Goal: Task Accomplishment & Management: Use online tool/utility

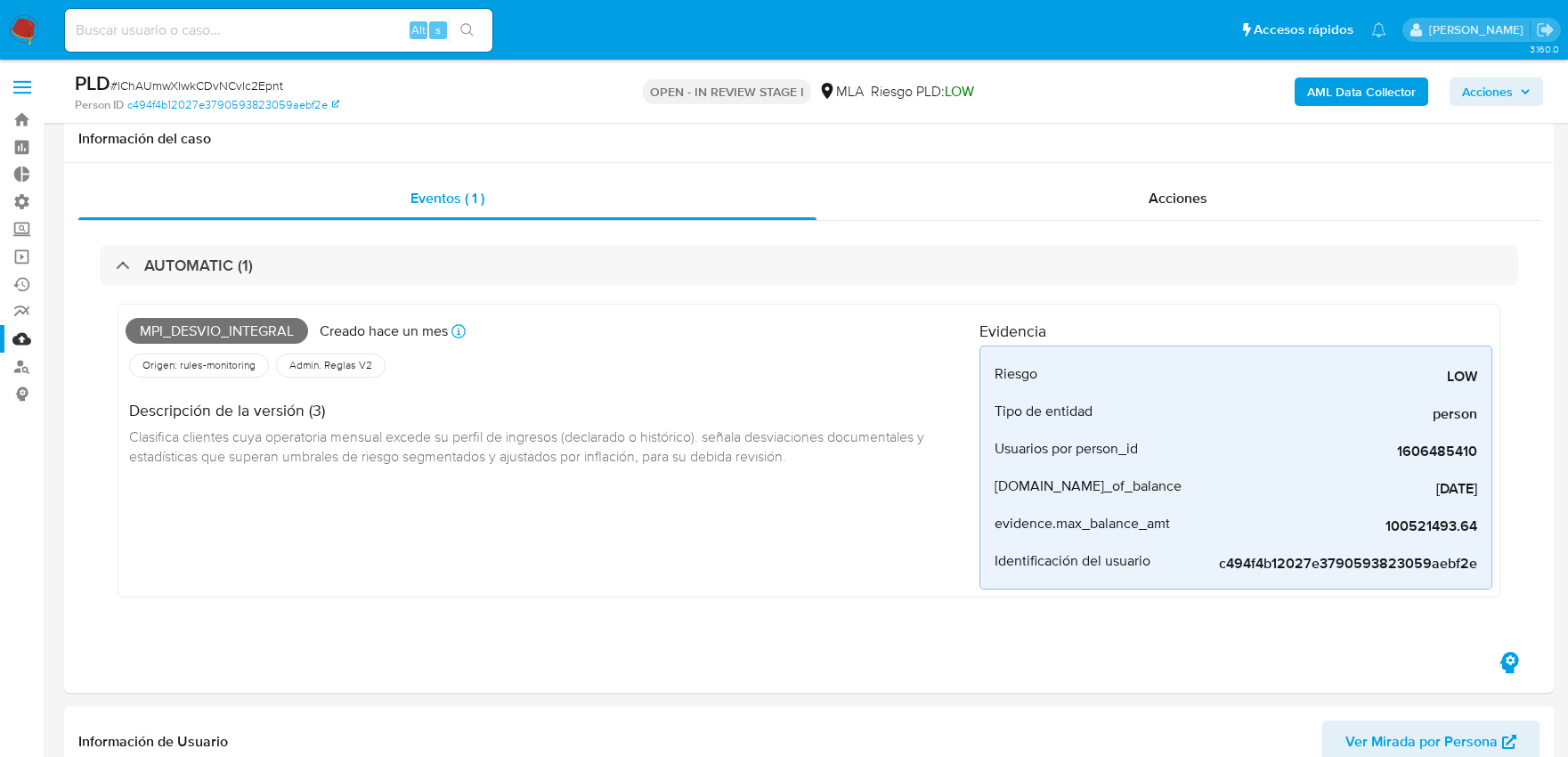
select select "10"
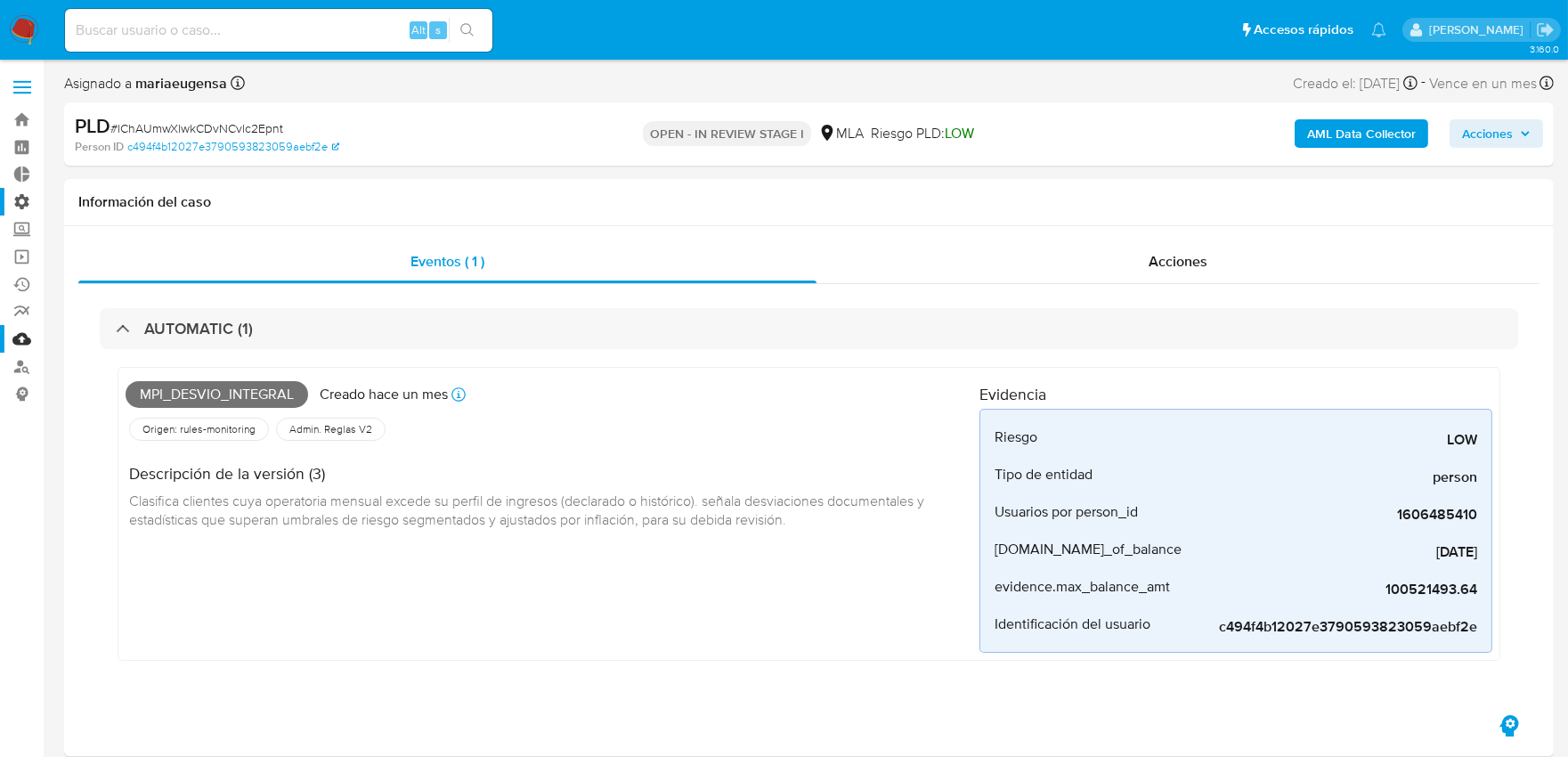
click at [20, 196] on label "Administración" at bounding box center [105, 202] width 211 height 28
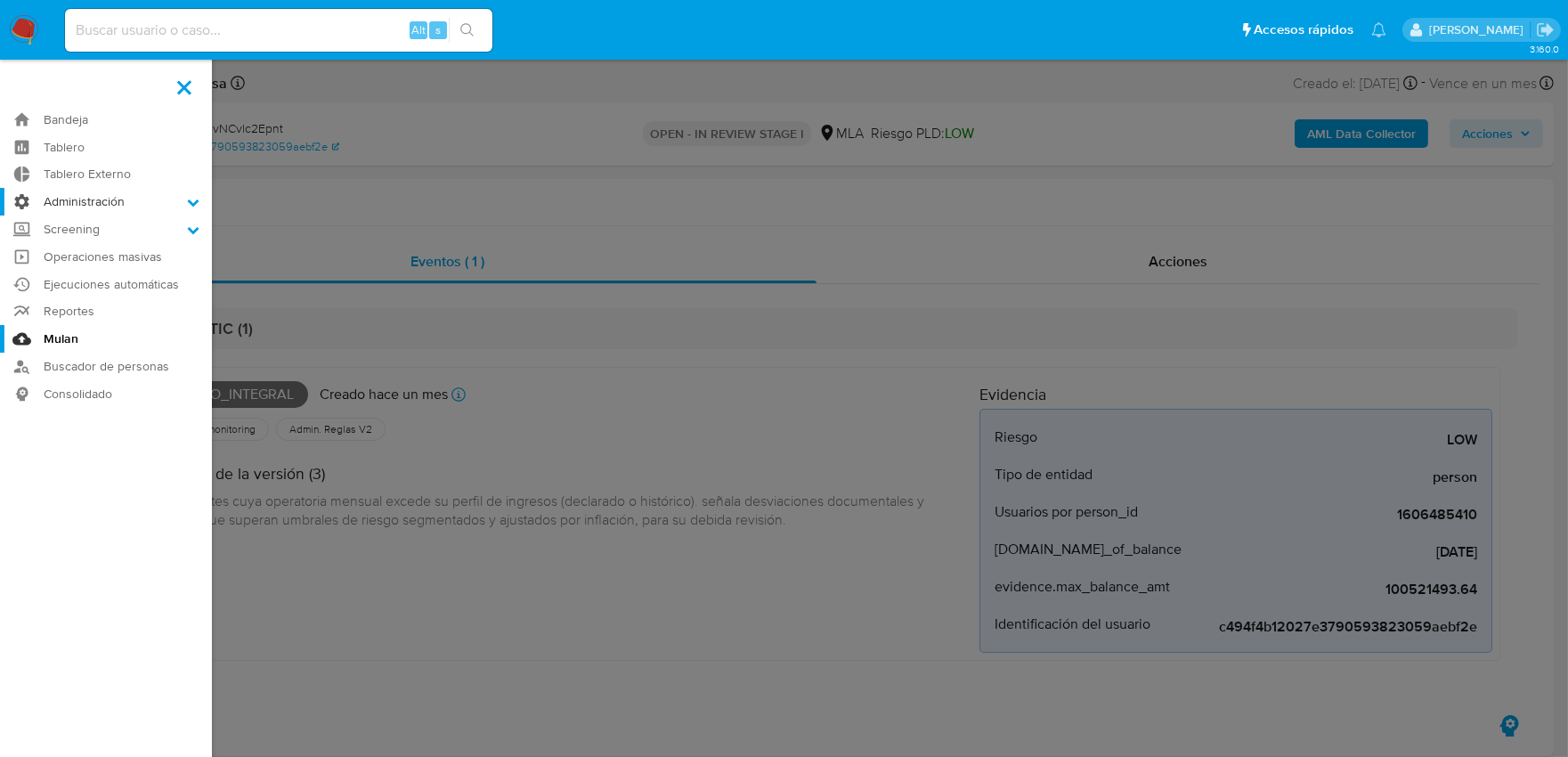
click at [0, 0] on input "Administración" at bounding box center [0, 0] width 0 height 0
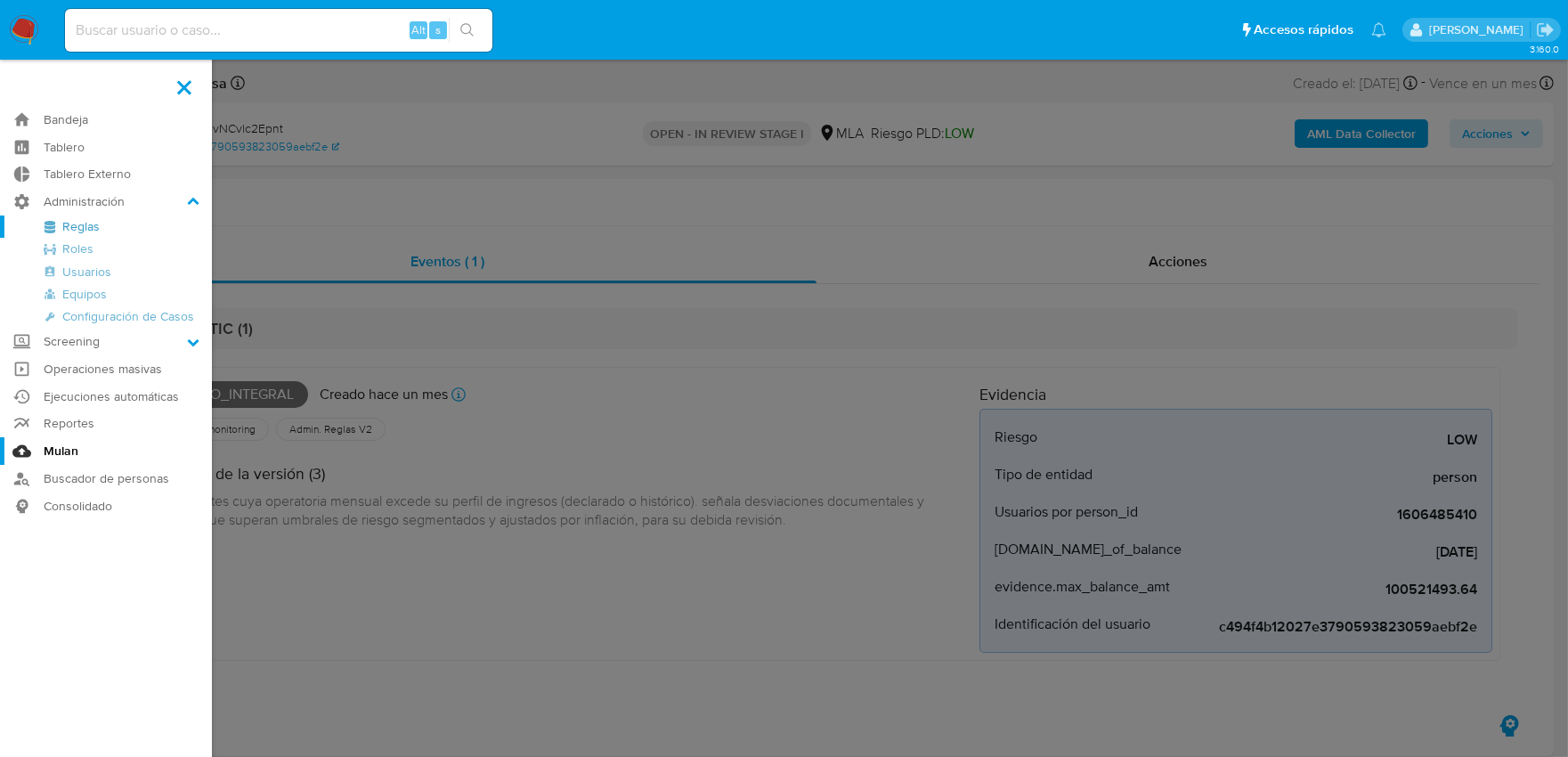
click at [87, 227] on link "Reglas" at bounding box center [105, 227] width 211 height 22
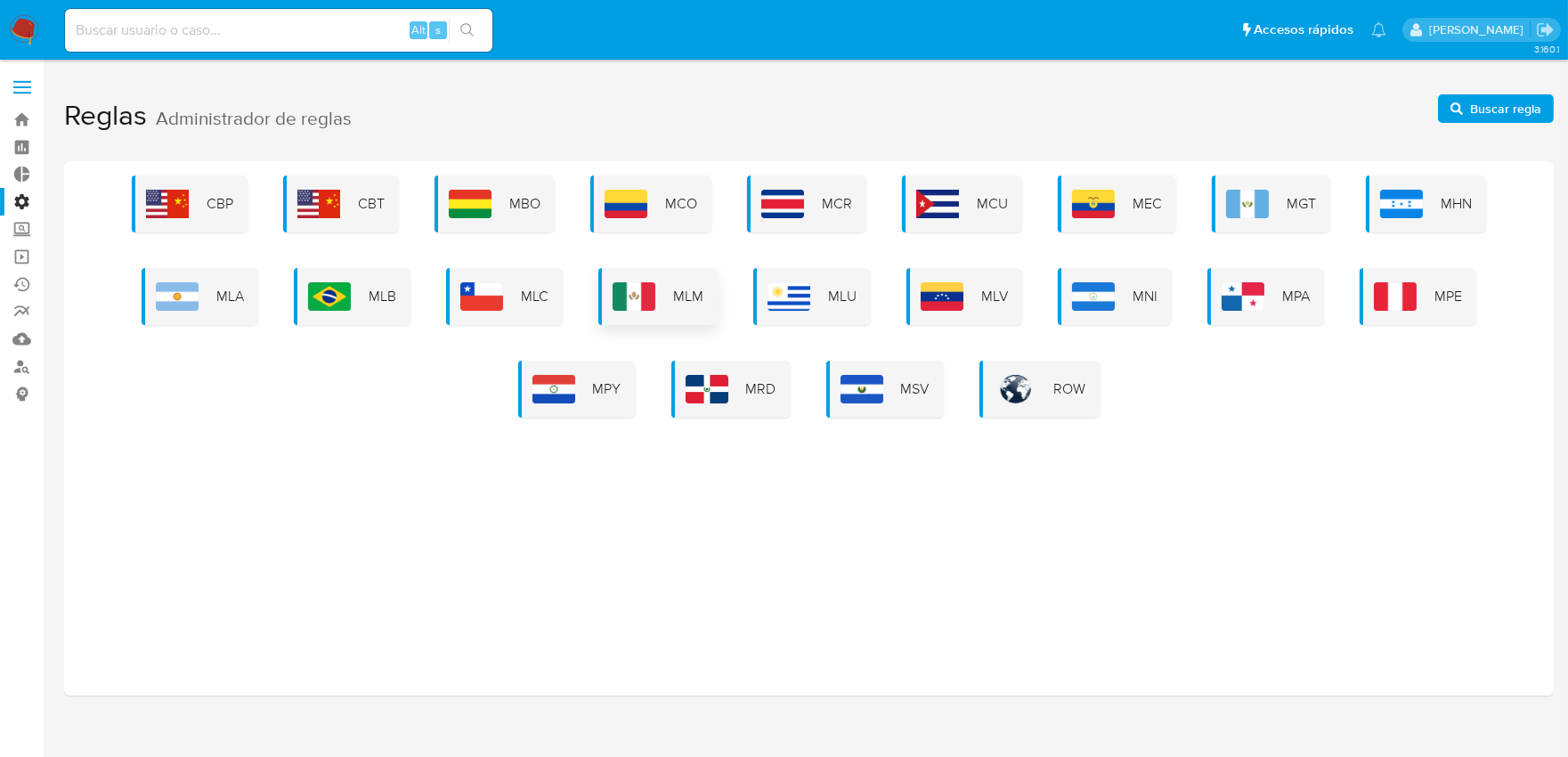
click at [705, 292] on div "MLM" at bounding box center [658, 296] width 119 height 57
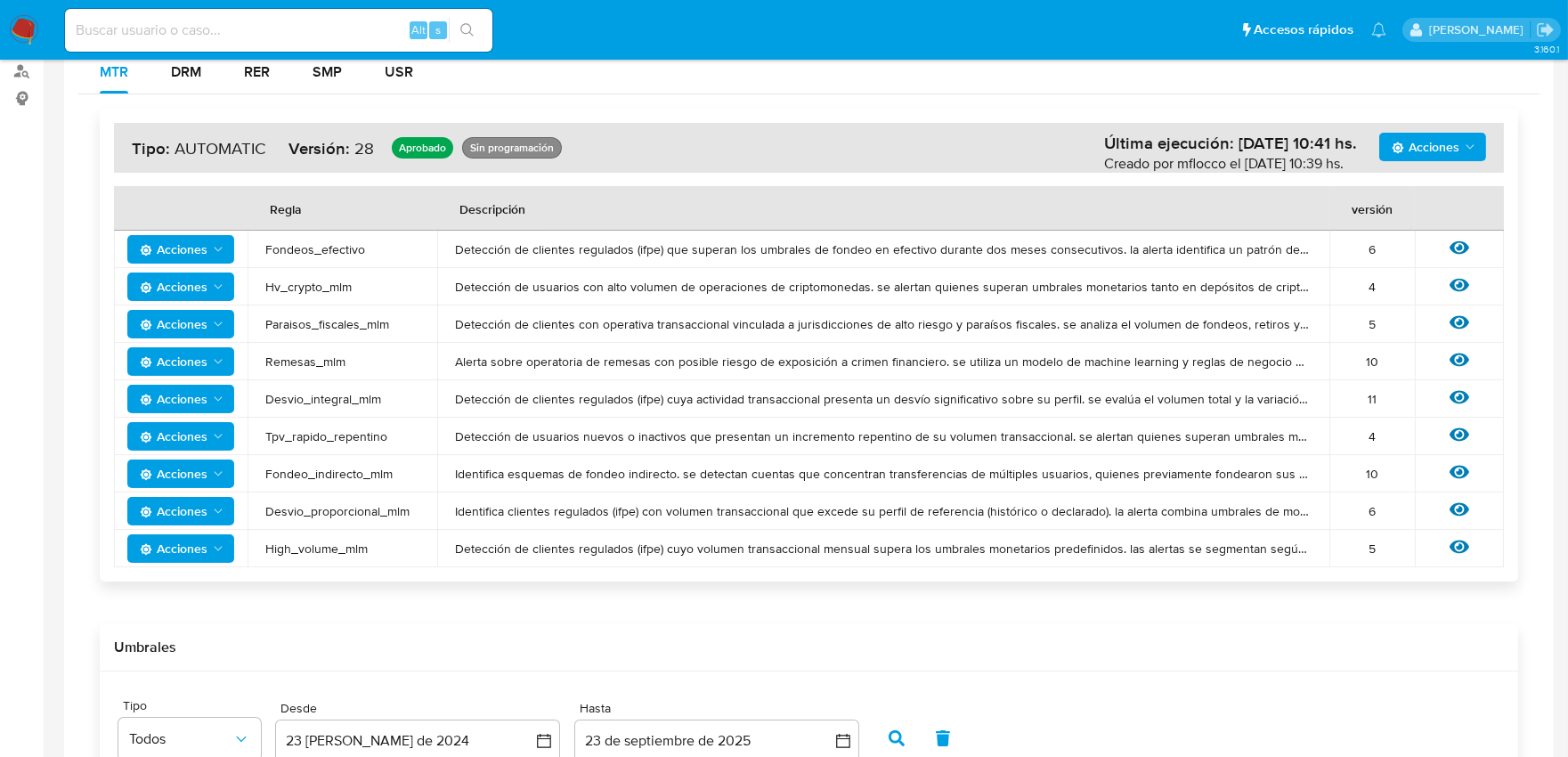
scroll to position [296, 0]
click at [274, 256] on td "Fondeos_efectivo" at bounding box center [343, 249] width 190 height 37
drag, startPoint x: 274, startPoint y: 253, endPoint x: 321, endPoint y: 252, distance: 47.0
click at [321, 252] on span "Fondeos_efectivo" at bounding box center [342, 248] width 154 height 16
click at [324, 250] on span "Fondeos_efectivo" at bounding box center [342, 248] width 154 height 16
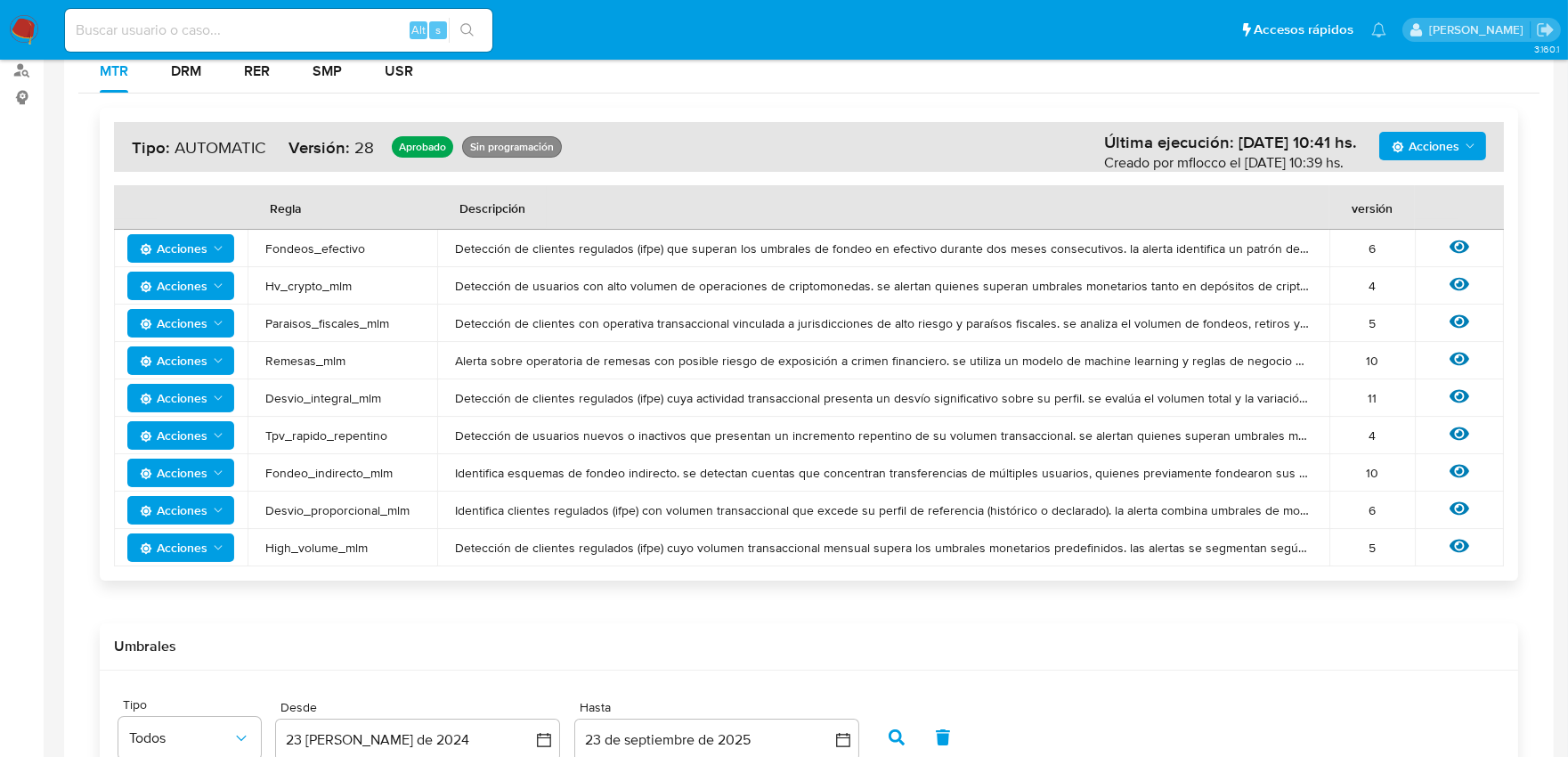
click at [308, 260] on td "Fondeos_efectivo" at bounding box center [343, 249] width 190 height 37
click at [308, 281] on span "Hv_crypto_mlm" at bounding box center [342, 285] width 154 height 16
click at [313, 317] on span "Paraisos_fiscales_mlm" at bounding box center [342, 323] width 154 height 16
click at [320, 379] on td "Desvio_integral_mlm" at bounding box center [343, 398] width 190 height 37
click at [320, 399] on span "Desvio_integral_mlm" at bounding box center [342, 398] width 154 height 16
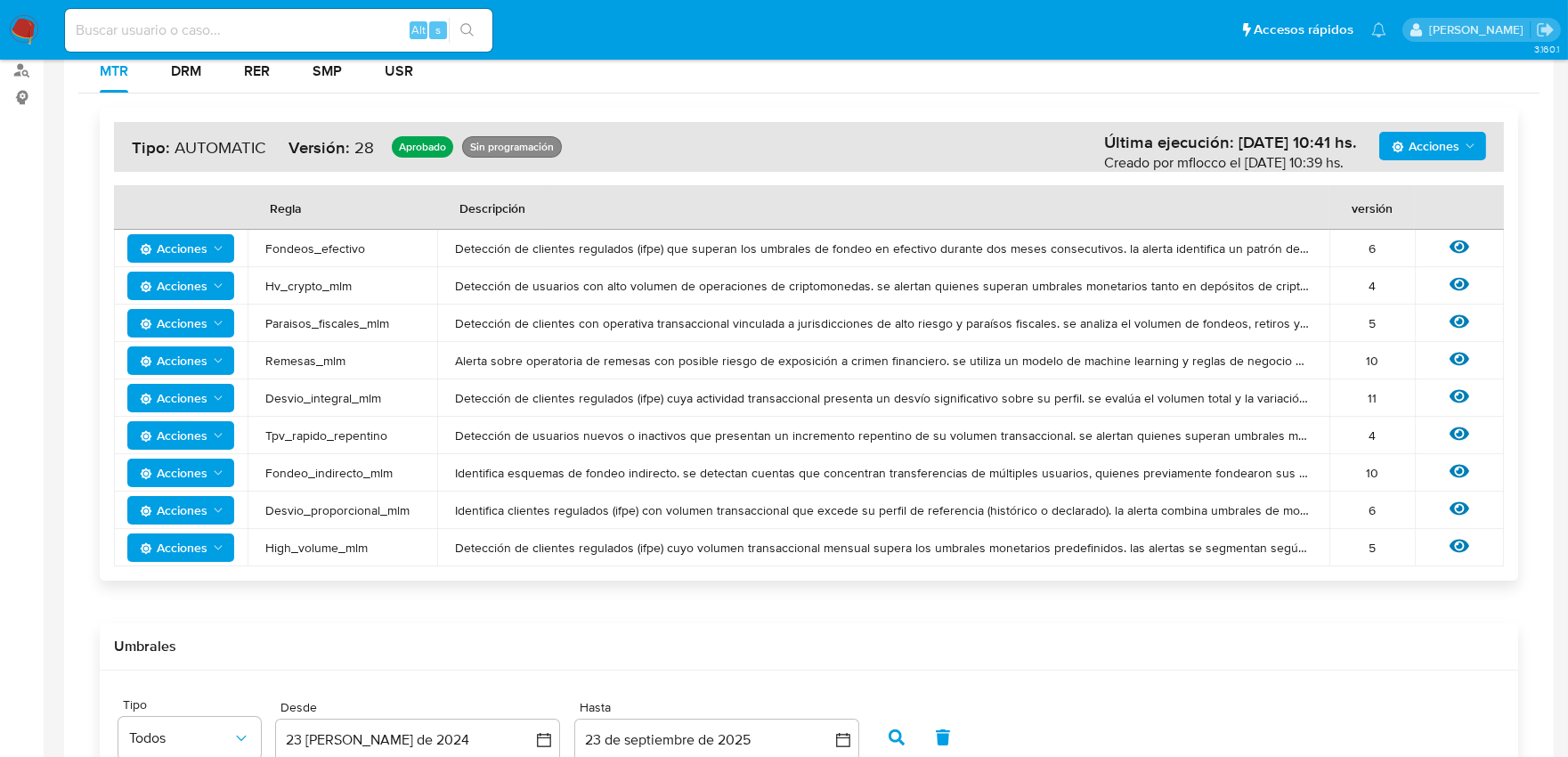
click at [320, 441] on span "Tpv_rapido_repentino" at bounding box center [342, 435] width 154 height 16
click at [325, 488] on td "Fondeo_indirecto_mlm" at bounding box center [343, 473] width 190 height 37
click at [325, 532] on td "High_volume_mlm" at bounding box center [343, 548] width 190 height 37
drag, startPoint x: 387, startPoint y: 287, endPoint x: 266, endPoint y: 286, distance: 121.0
click at [266, 286] on span "Hv_crypto_mlm" at bounding box center [342, 285] width 154 height 16
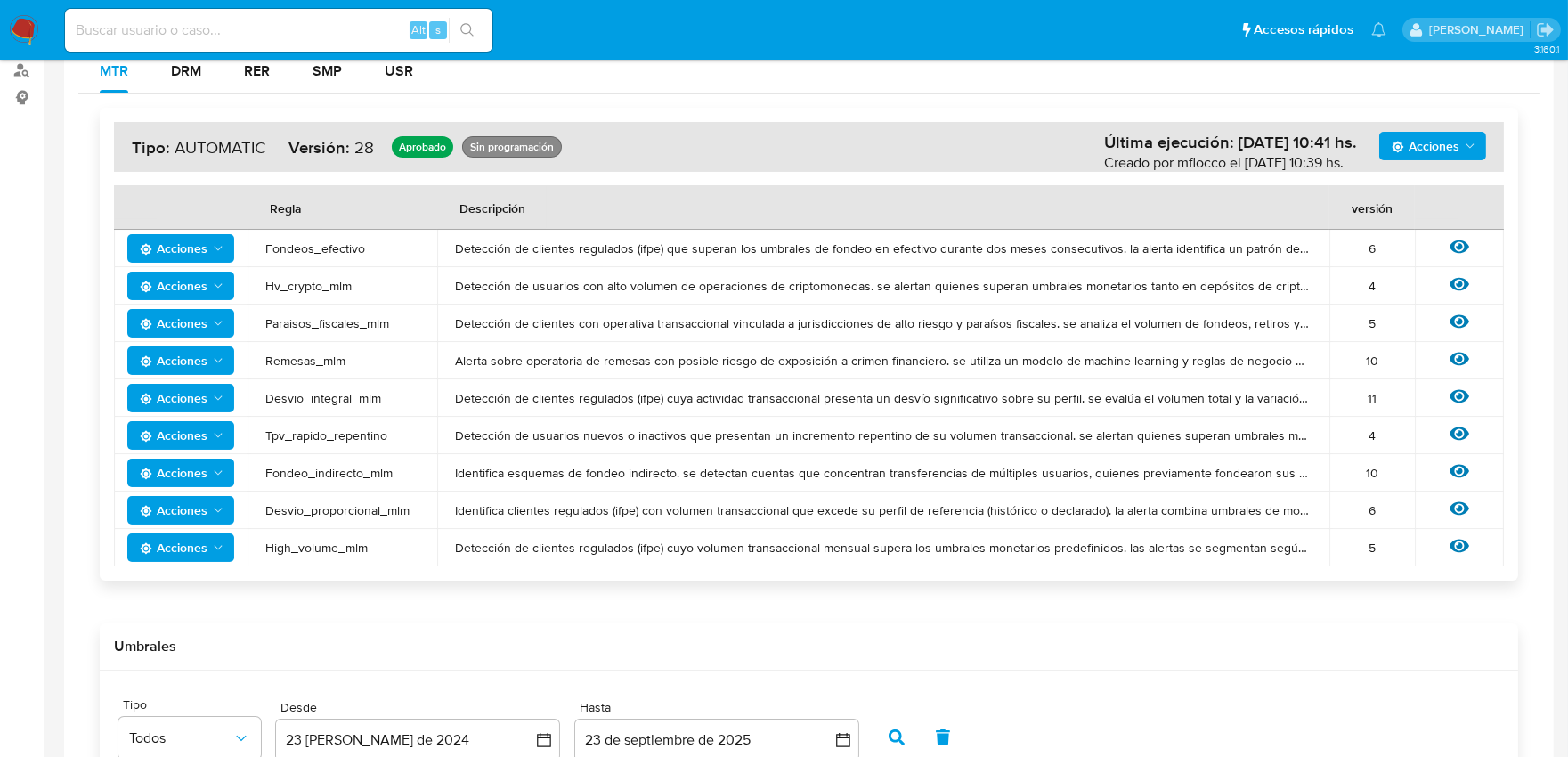
click at [348, 251] on span "Fondeos_efectivo" at bounding box center [342, 248] width 154 height 16
drag, startPoint x: 389, startPoint y: 246, endPoint x: 230, endPoint y: 244, distance: 159.0
click at [230, 244] on tr "Acciones Fondeos_efectivo Detección de clientes regulados (ifpe) que superan lo…" at bounding box center [809, 249] width 1390 height 37
drag, startPoint x: 381, startPoint y: 294, endPoint x: 263, endPoint y: 295, distance: 118.0
click at [263, 295] on td "Hv_crypto_mlm" at bounding box center [343, 286] width 190 height 37
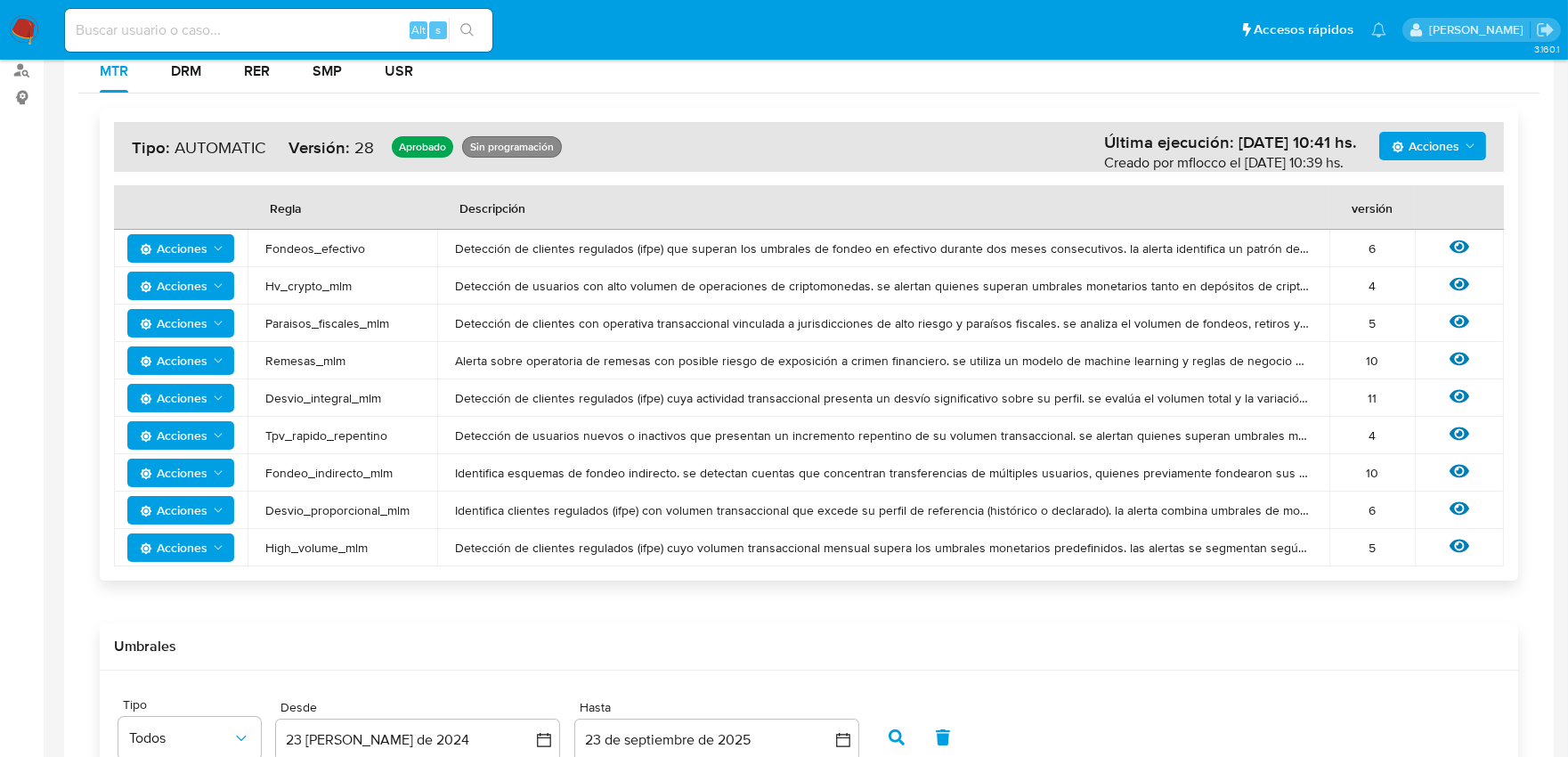
drag, startPoint x: 387, startPoint y: 441, endPoint x: 252, endPoint y: 446, distance: 135.1
click at [252, 446] on td "Tpv_rapido_repentino" at bounding box center [343, 435] width 190 height 37
click at [198, 22] on input at bounding box center [279, 30] width 428 height 23
type input "2"
click at [357, 19] on input at bounding box center [279, 30] width 428 height 23
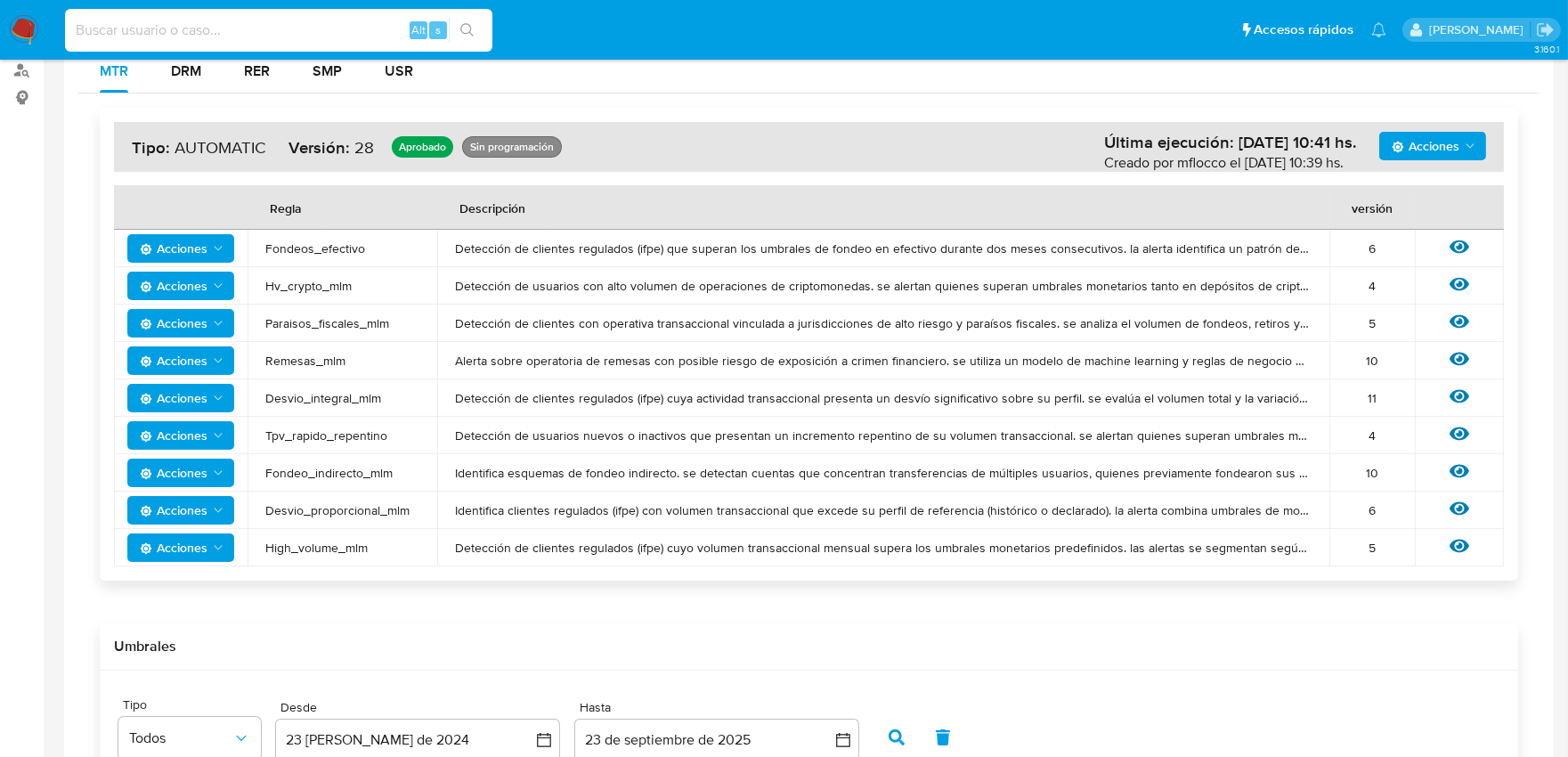
paste input "39594667"
type input "39594667"
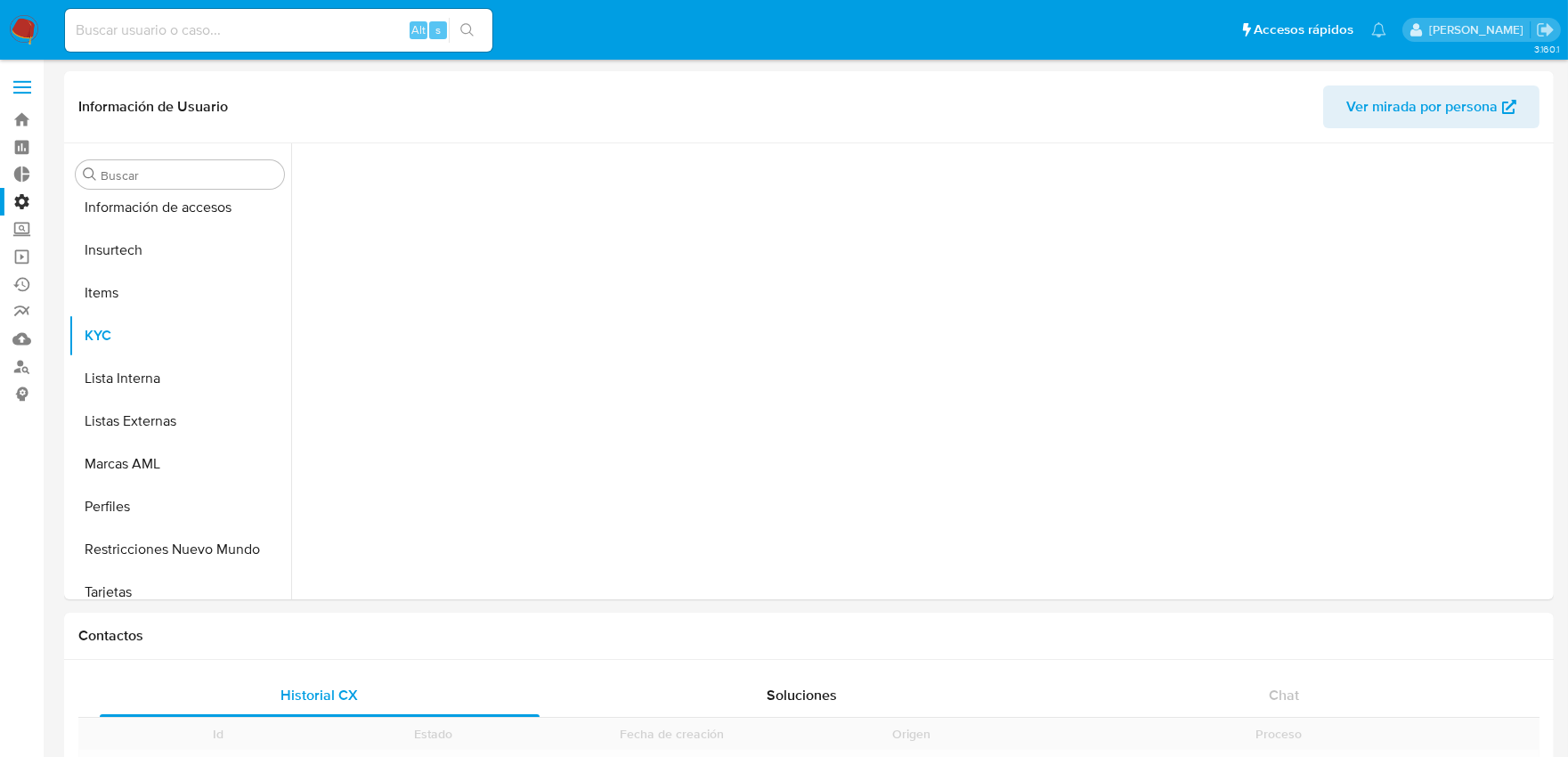
scroll to position [837, 0]
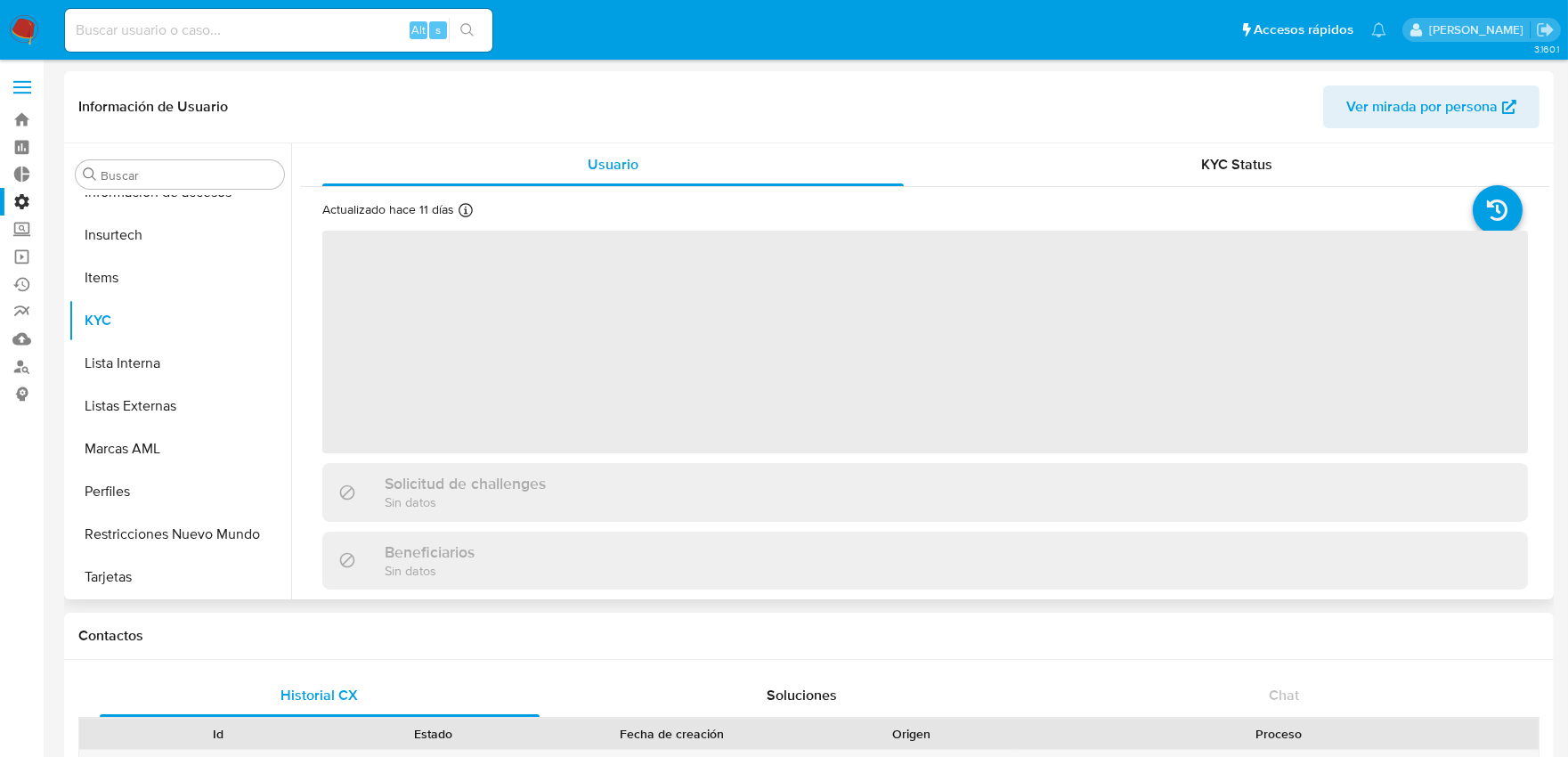
select select "10"
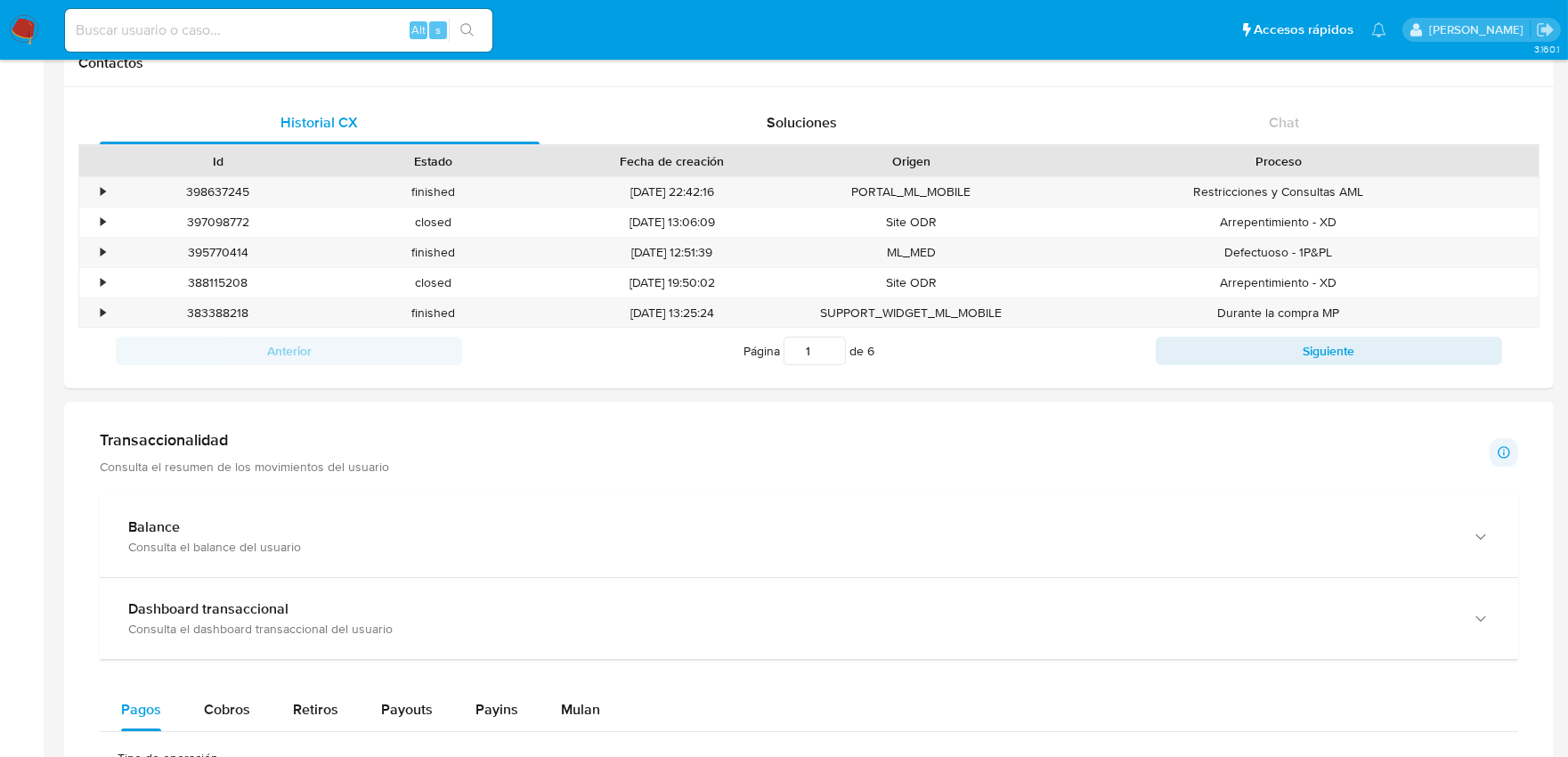
scroll to position [891, 0]
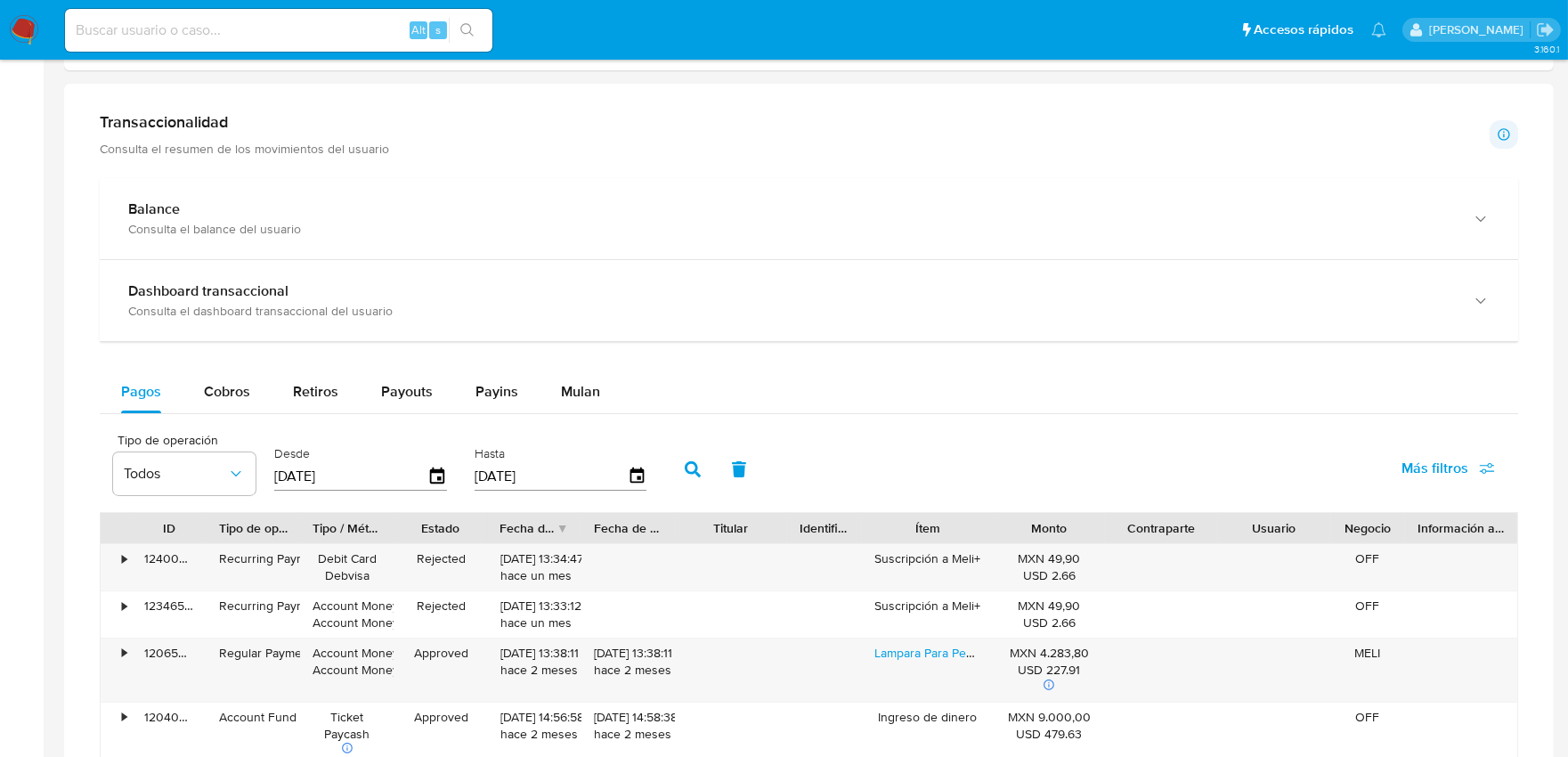
click at [1454, 479] on span "Más filtros" at bounding box center [1435, 469] width 67 height 43
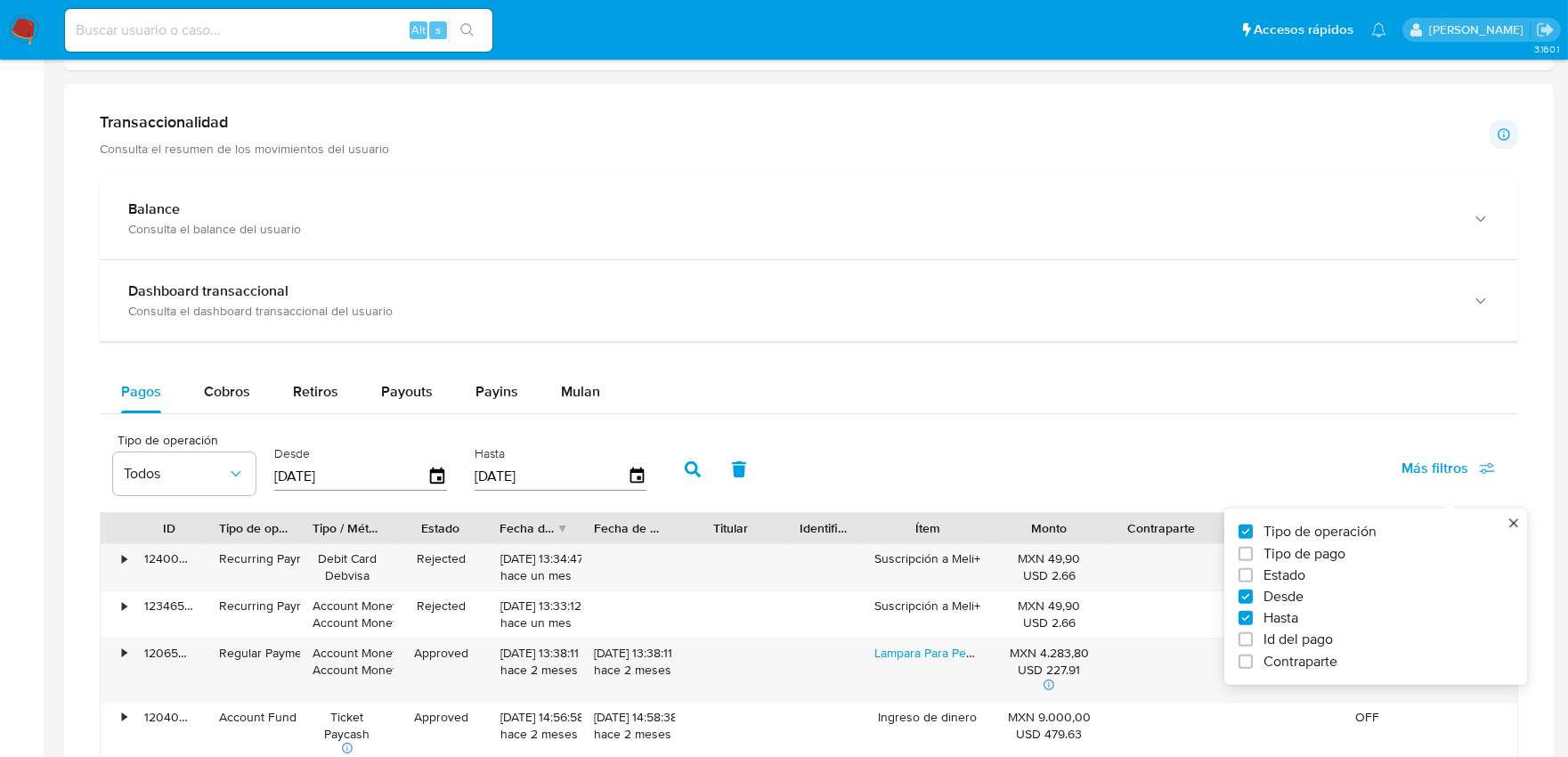
click at [1284, 553] on span "Tipo de pago" at bounding box center [1304, 553] width 82 height 18
click at [1253, 553] on input "Tipo de pago" at bounding box center [1246, 553] width 14 height 14
checkbox input "true"
type input "26/06/2025"
click at [966, 485] on div "Tipo de operación Todos Tipo de pago Todos Desde 26/06/2025 Hasta 23/09/2025 Má…" at bounding box center [809, 468] width 1419 height 89
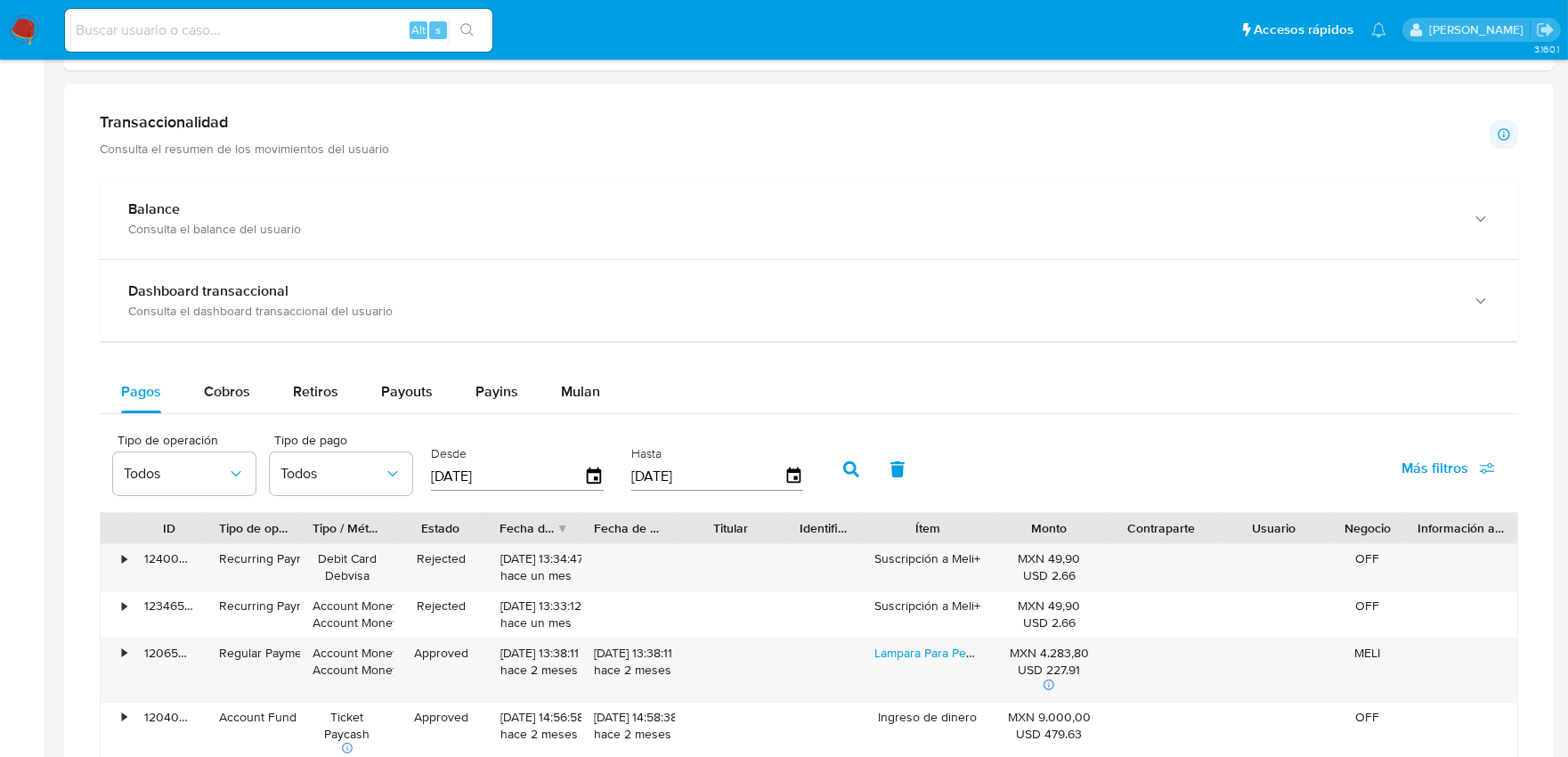
click at [1481, 474] on icon "button" at bounding box center [1487, 468] width 16 height 16
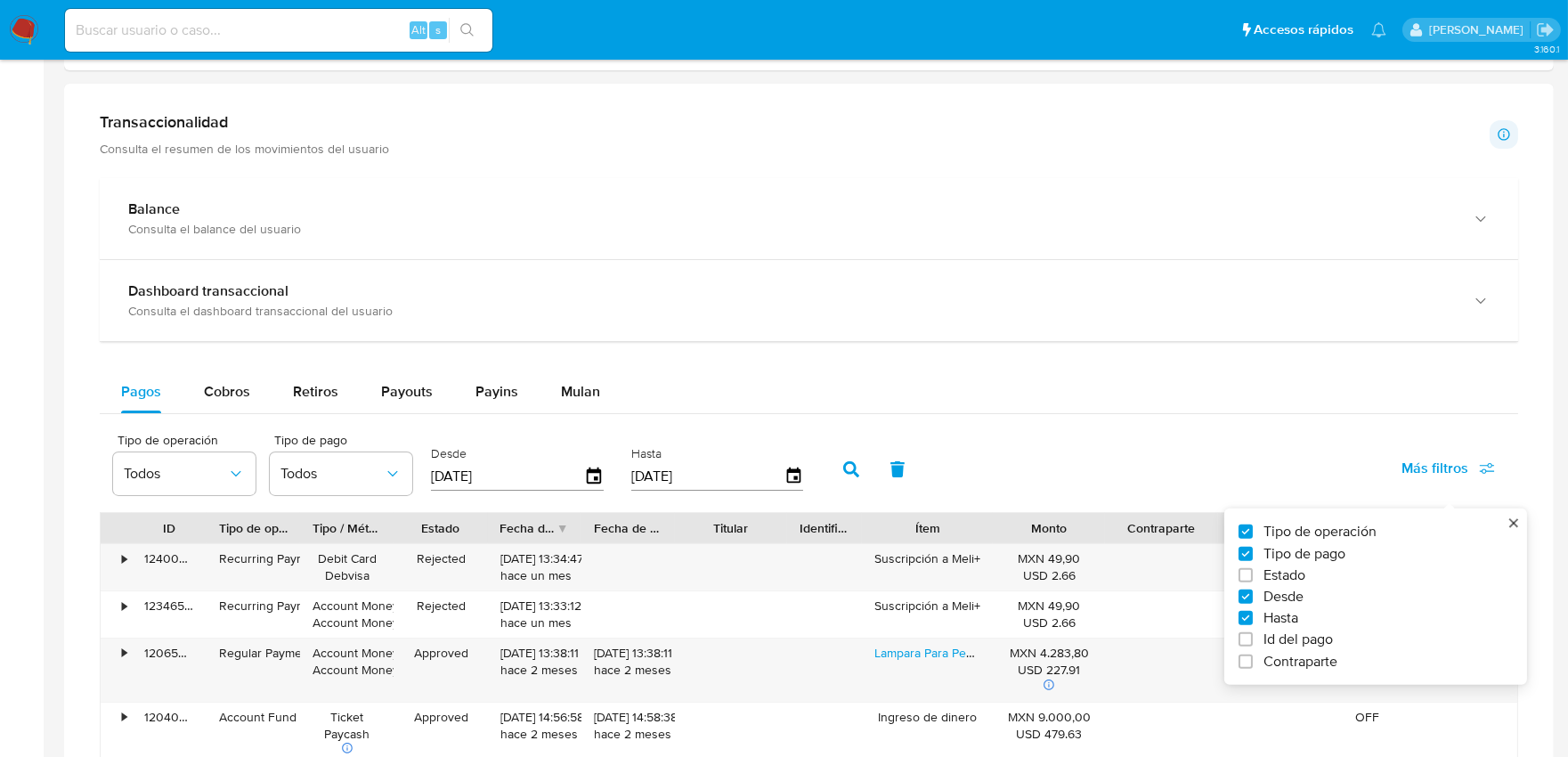
click at [1259, 638] on label "Id del pago" at bounding box center [1369, 640] width 260 height 18
click at [1253, 638] on input "Id del pago" at bounding box center [1246, 640] width 14 height 14
checkbox input "true"
click at [941, 474] on input "number" at bounding box center [913, 475] width 174 height 23
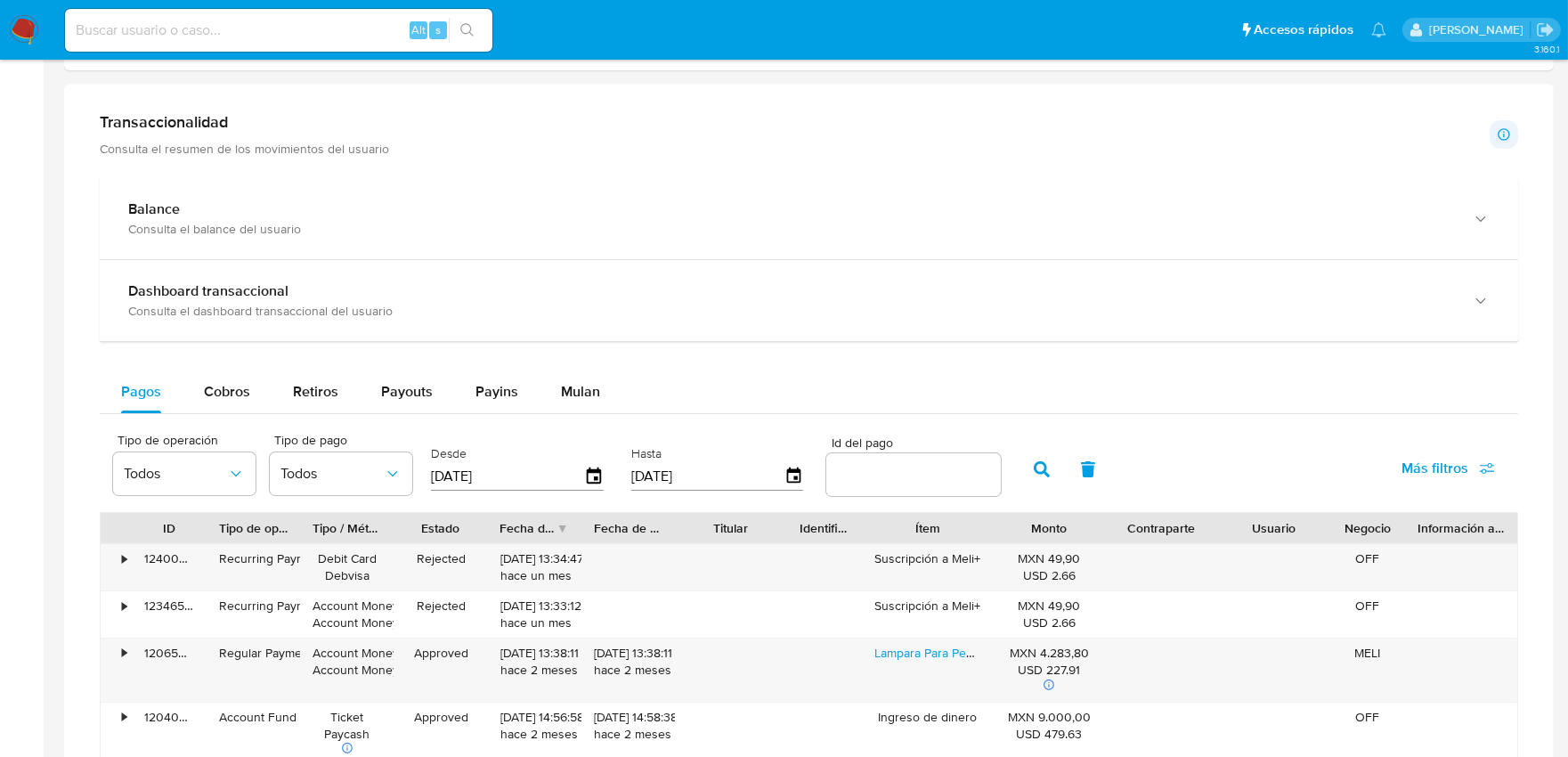
click at [941, 474] on input "number" at bounding box center [913, 475] width 174 height 23
click at [901, 485] on input "number" at bounding box center [913, 475] width 174 height 23
paste input "110936857891"
type input "110936857891"
click at [1034, 476] on icon "button" at bounding box center [1042, 469] width 16 height 16
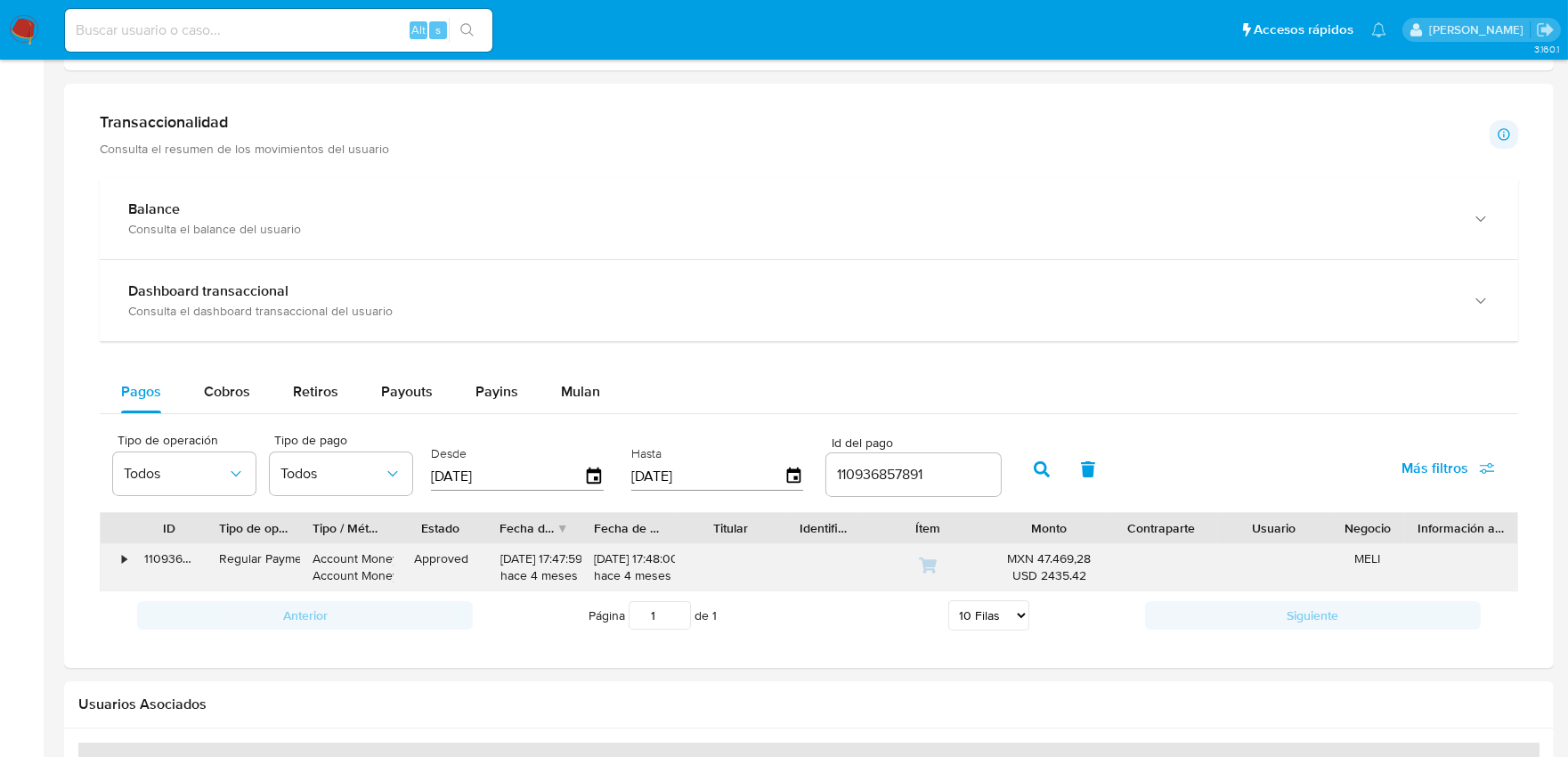
click at [131, 564] on div "110936857891" at bounding box center [169, 568] width 75 height 47
click at [116, 562] on div "•" at bounding box center [116, 568] width 31 height 47
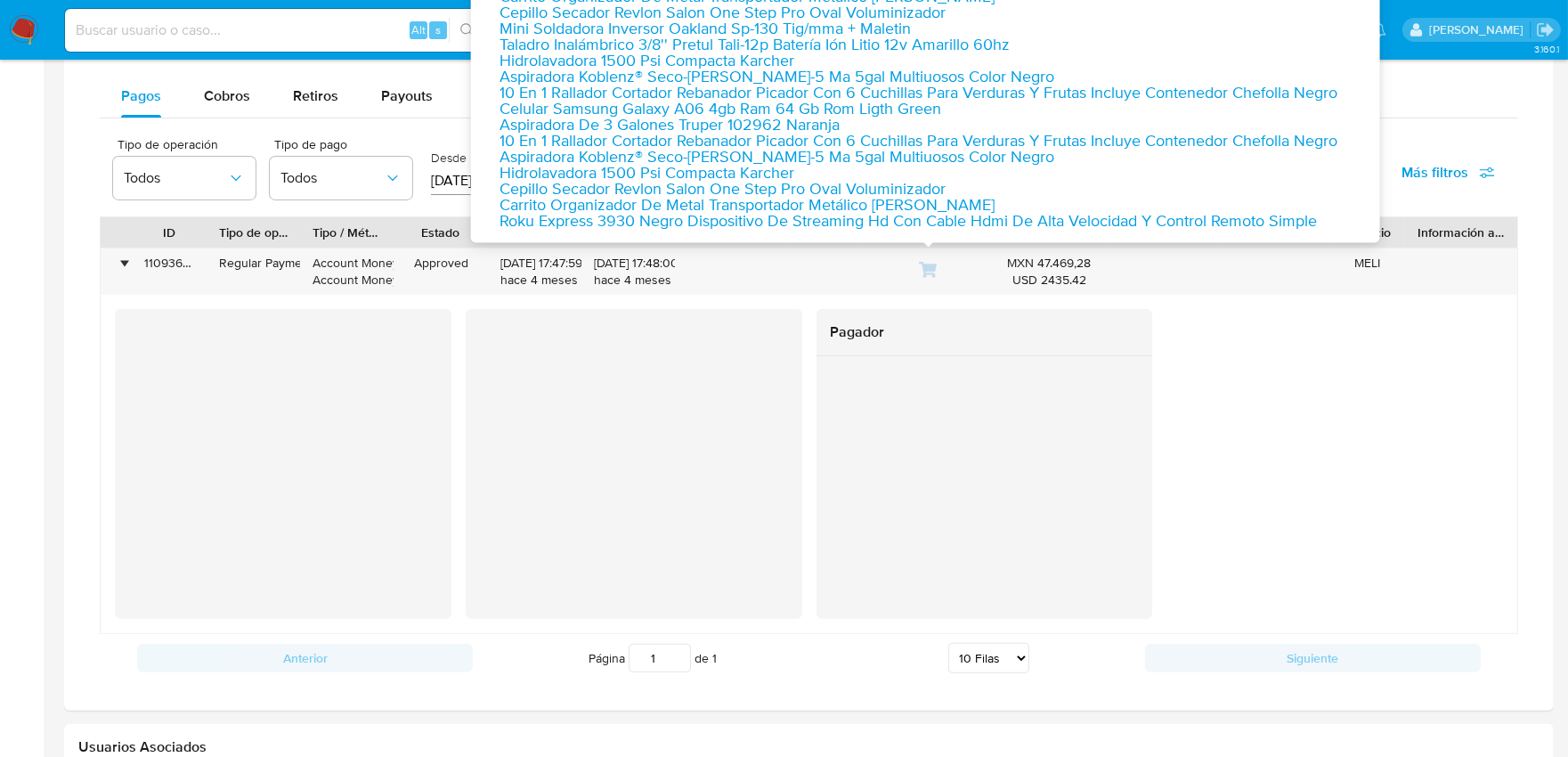
scroll to position [1188, 0]
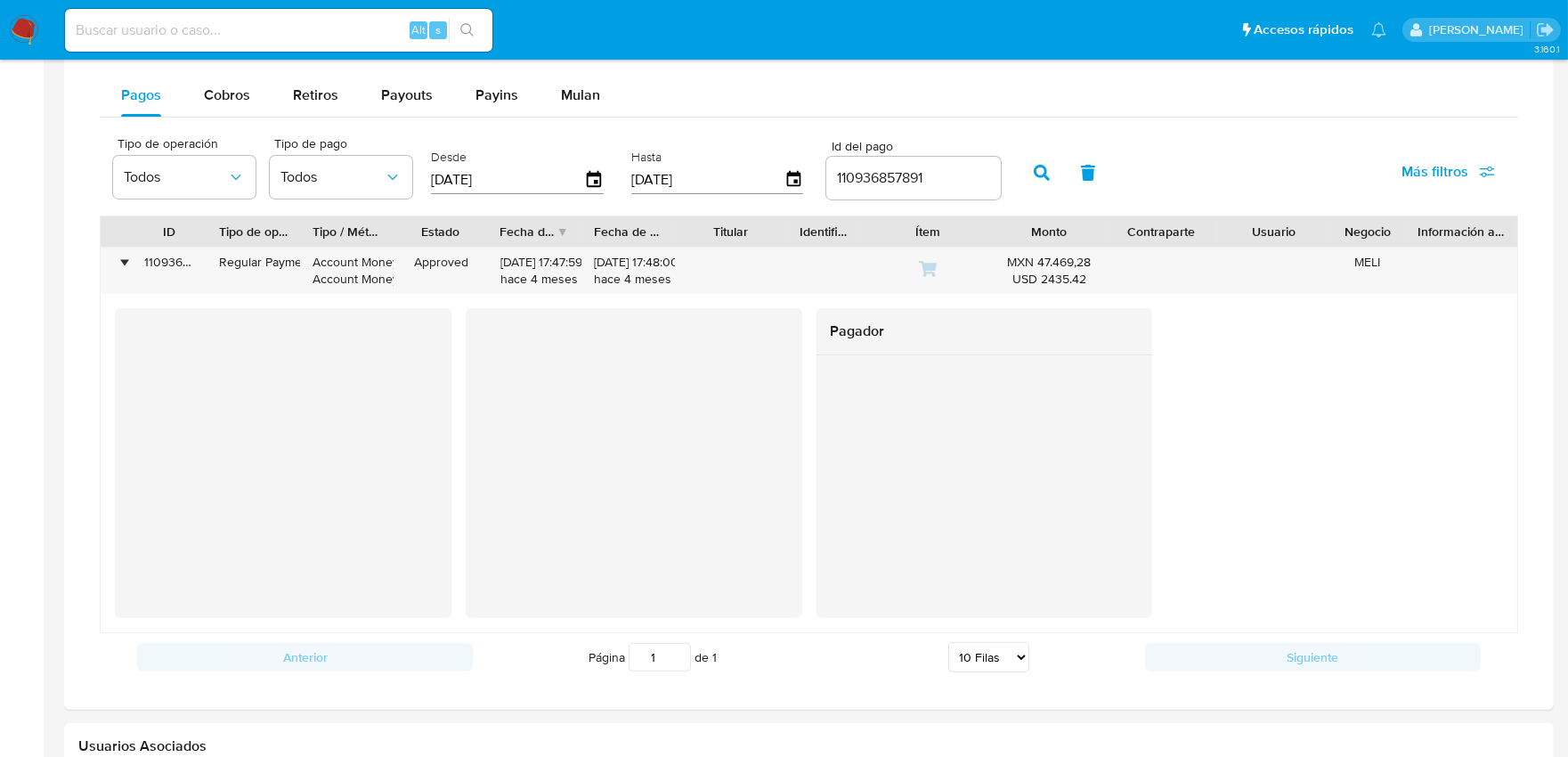
click at [1360, 441] on div "Pagador" at bounding box center [809, 463] width 1388 height 310
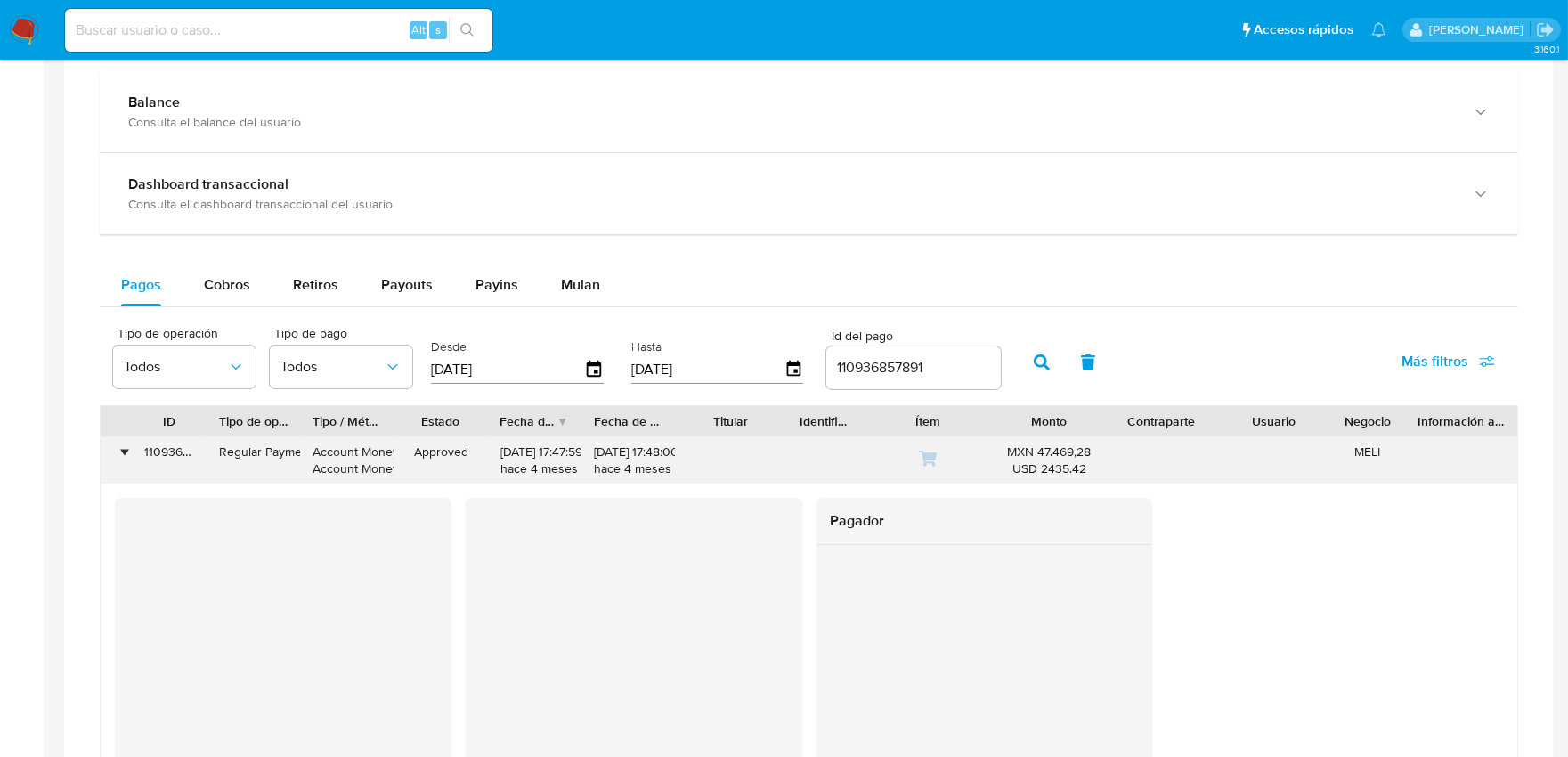
scroll to position [990, 0]
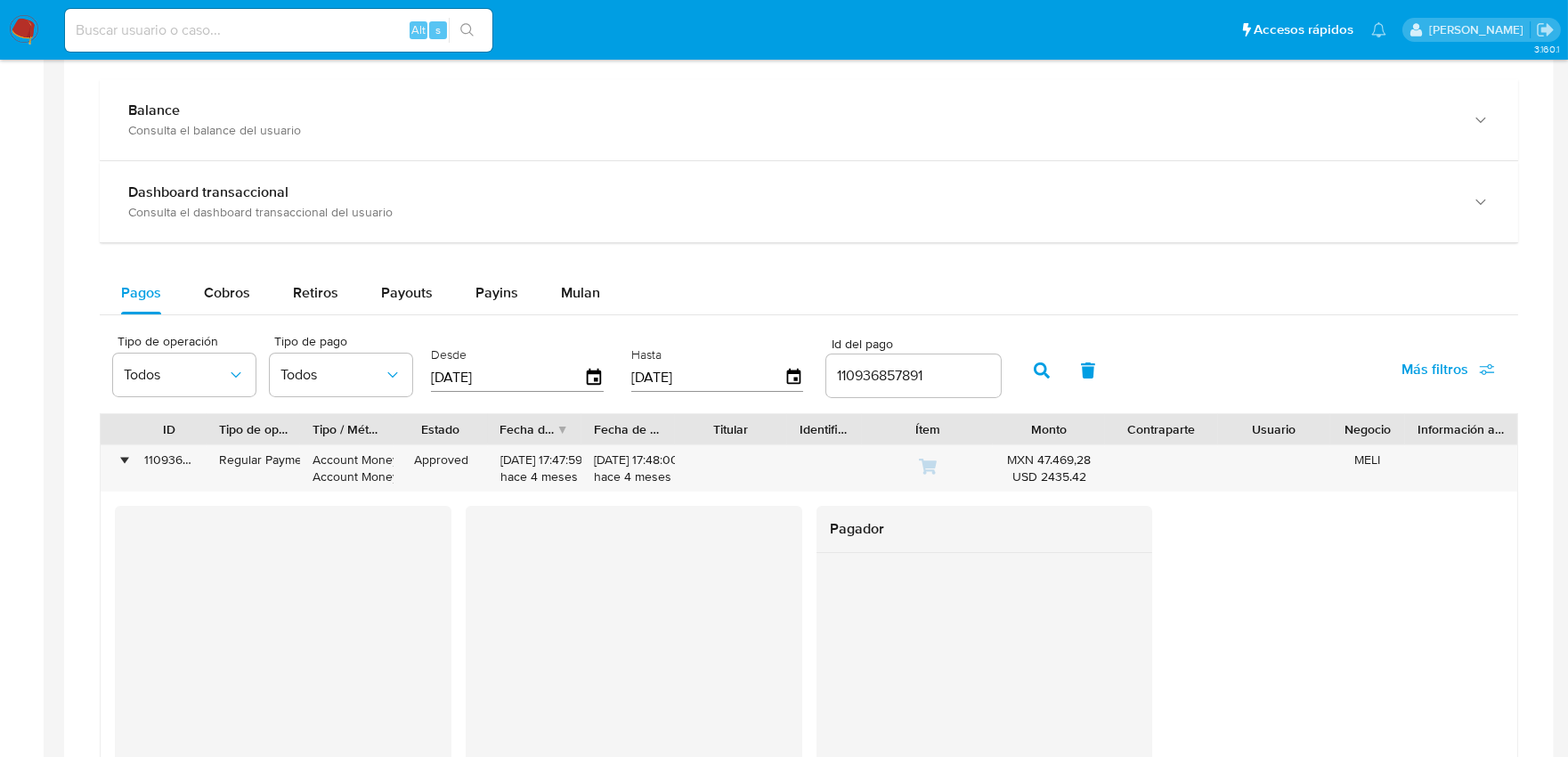
click at [1272, 644] on div "Pagador" at bounding box center [809, 661] width 1388 height 310
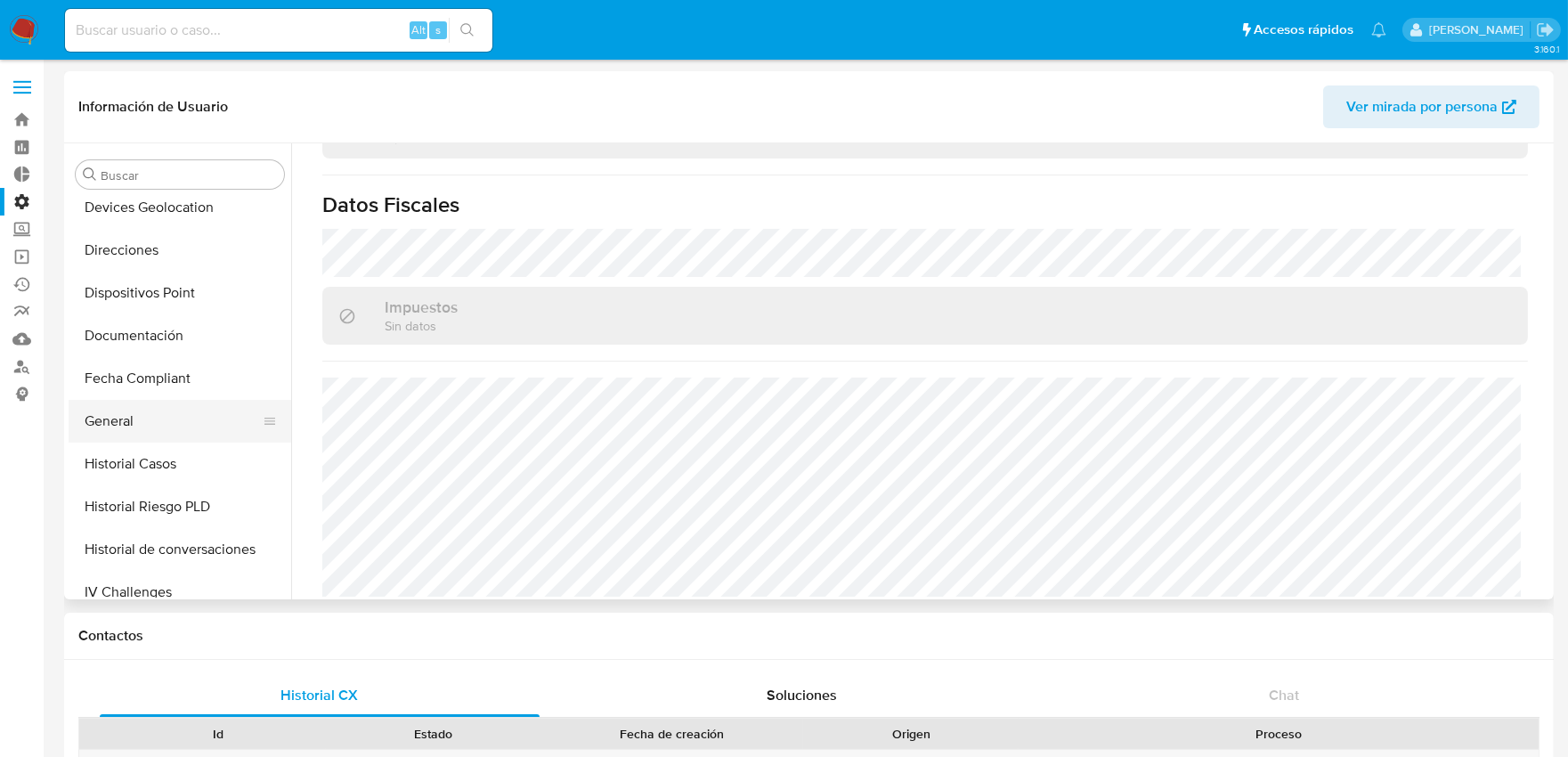
scroll to position [494, 0]
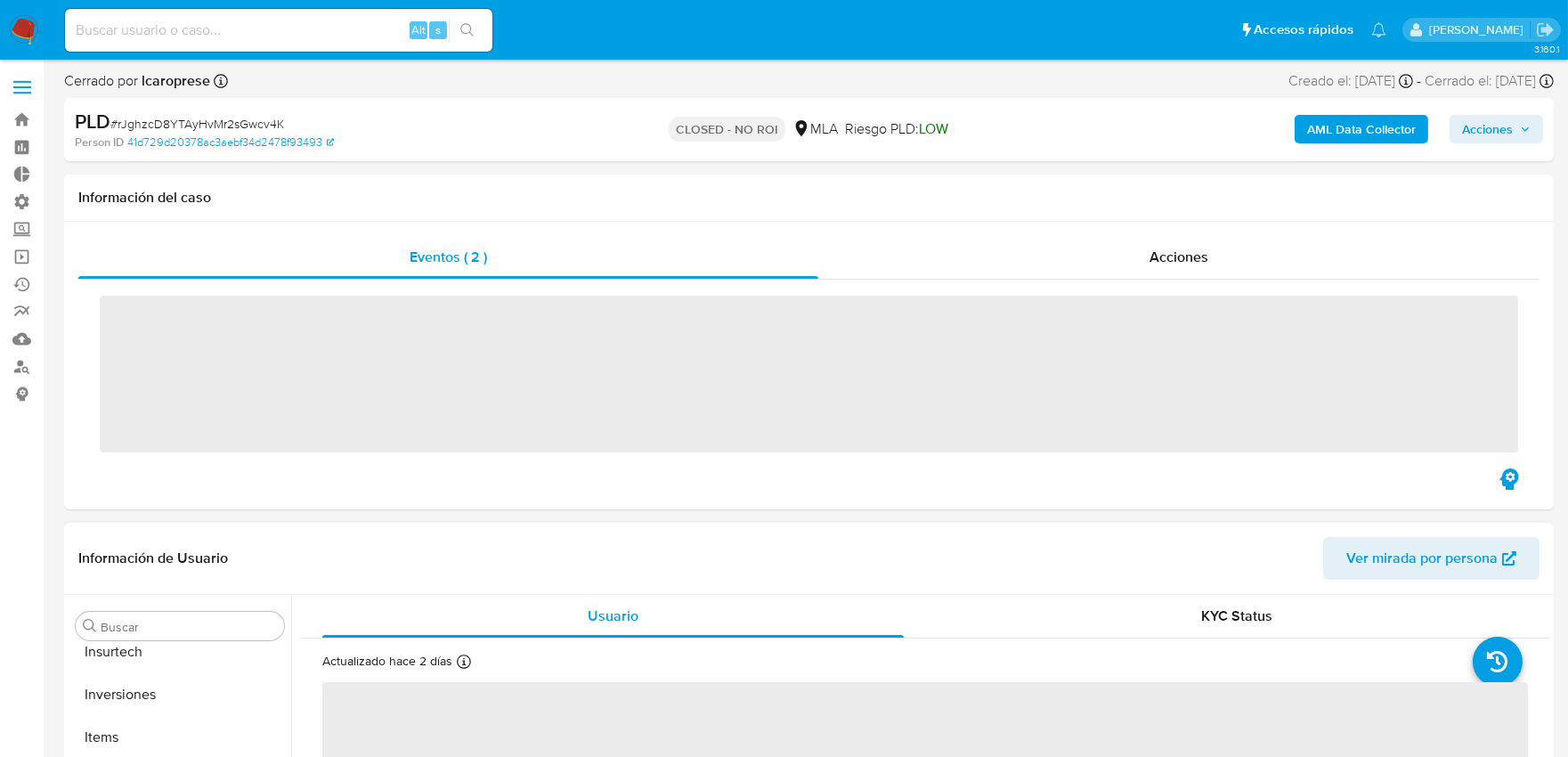
scroll to position [923, 0]
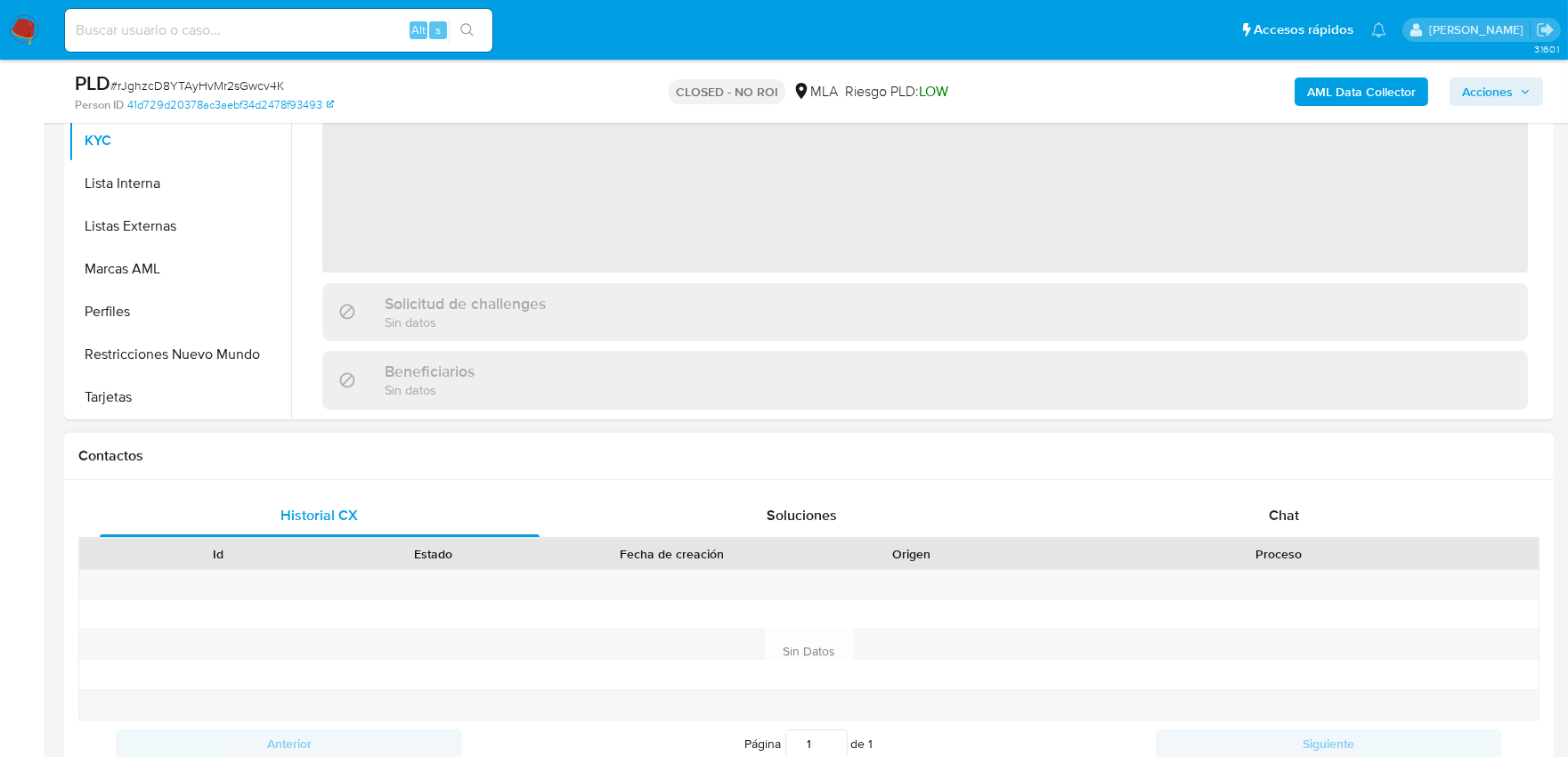
select select "10"
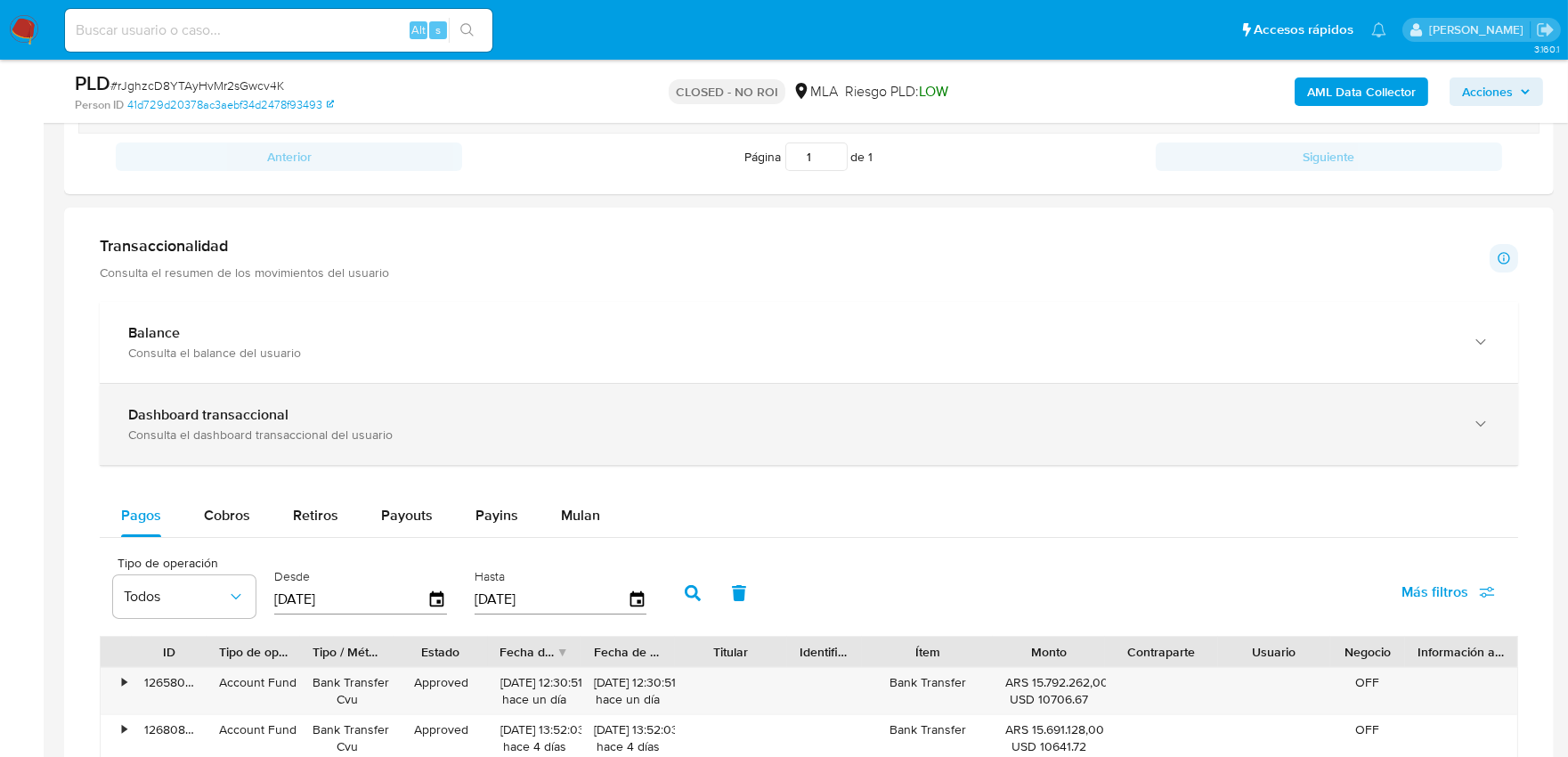
scroll to position [1287, 0]
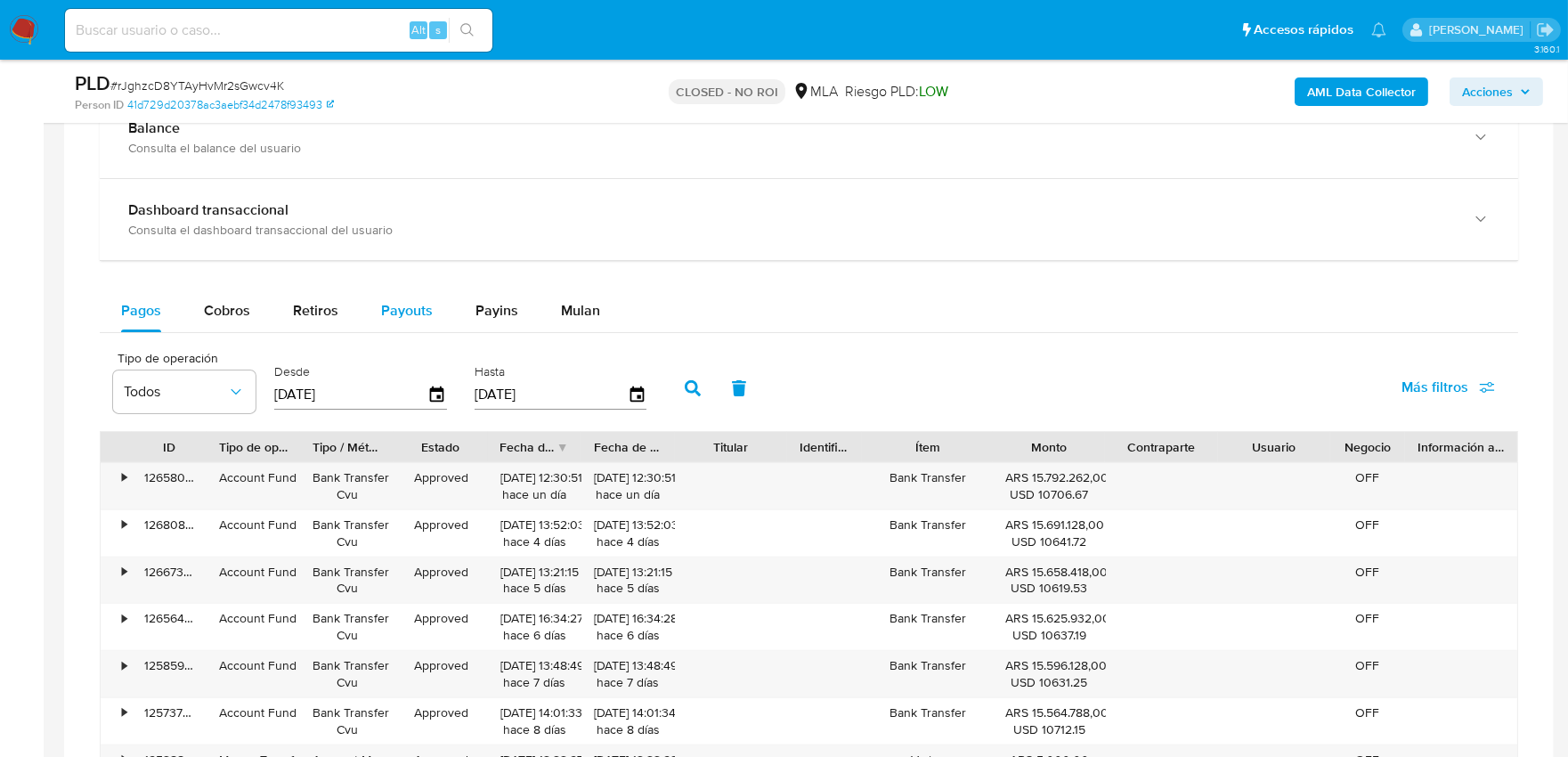
click at [414, 321] on span "Payouts" at bounding box center [406, 310] width 51 height 21
select select "10"
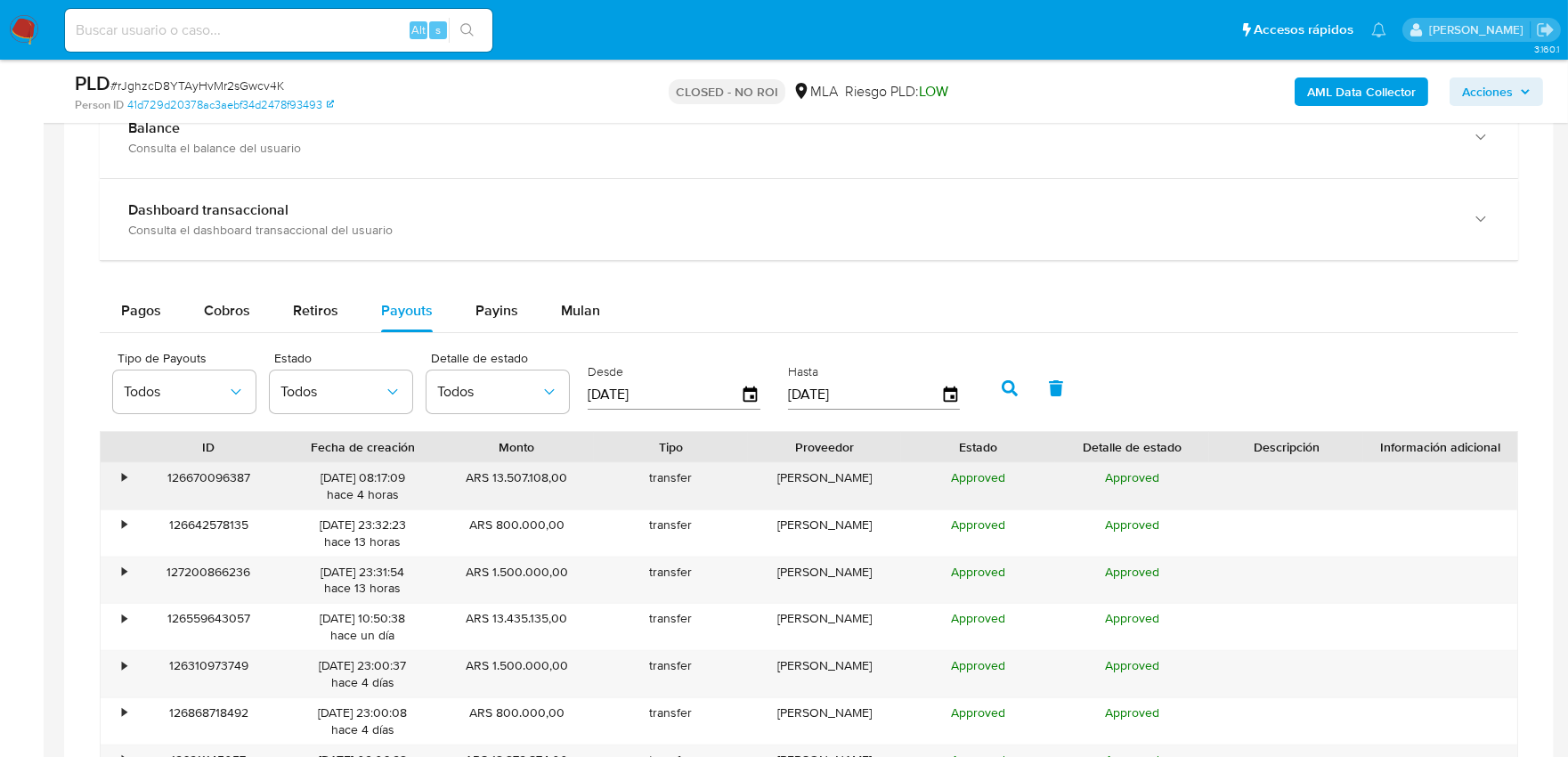
click at [116, 476] on div "•" at bounding box center [116, 487] width 31 height 47
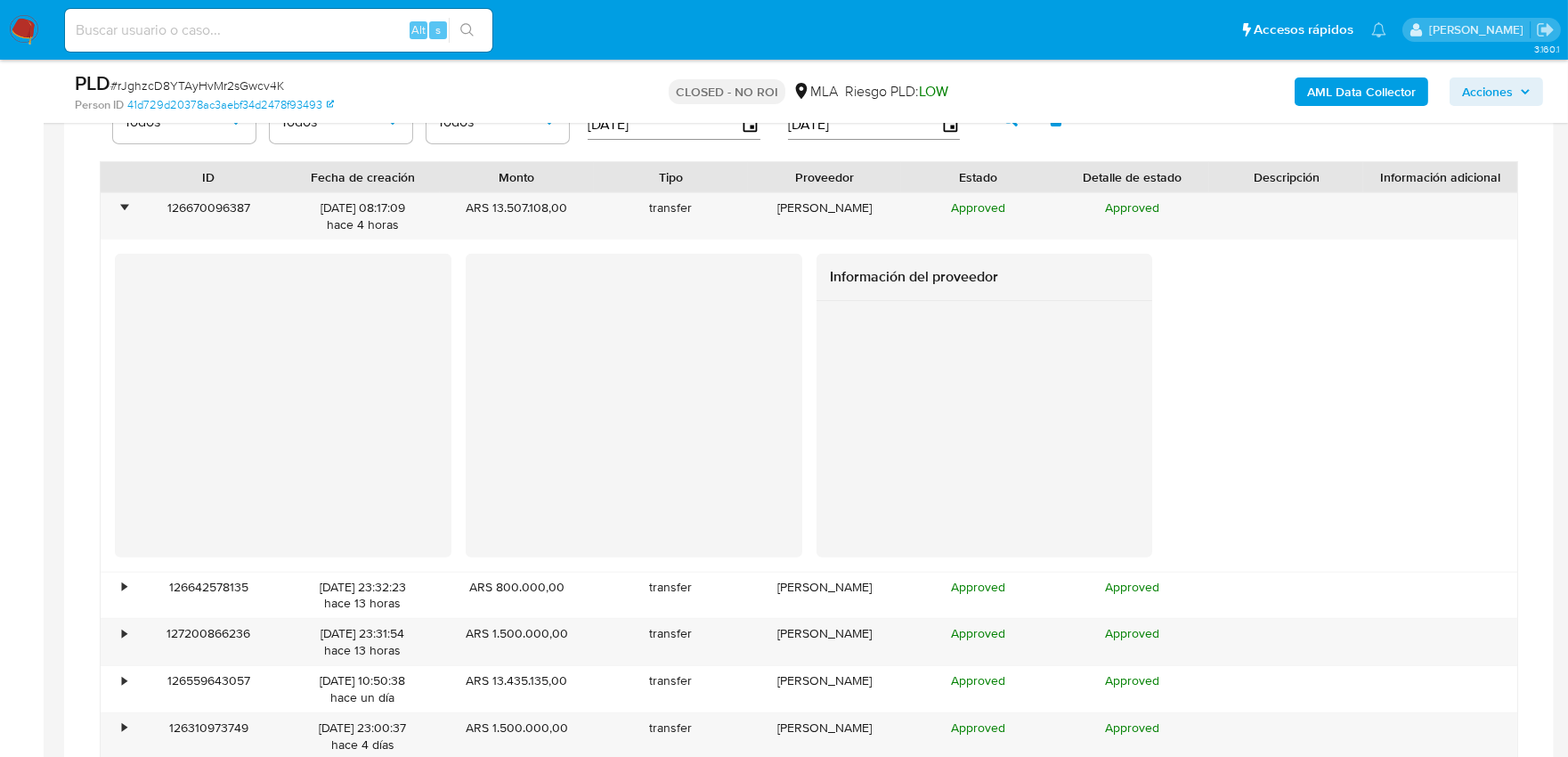
scroll to position [1583, 0]
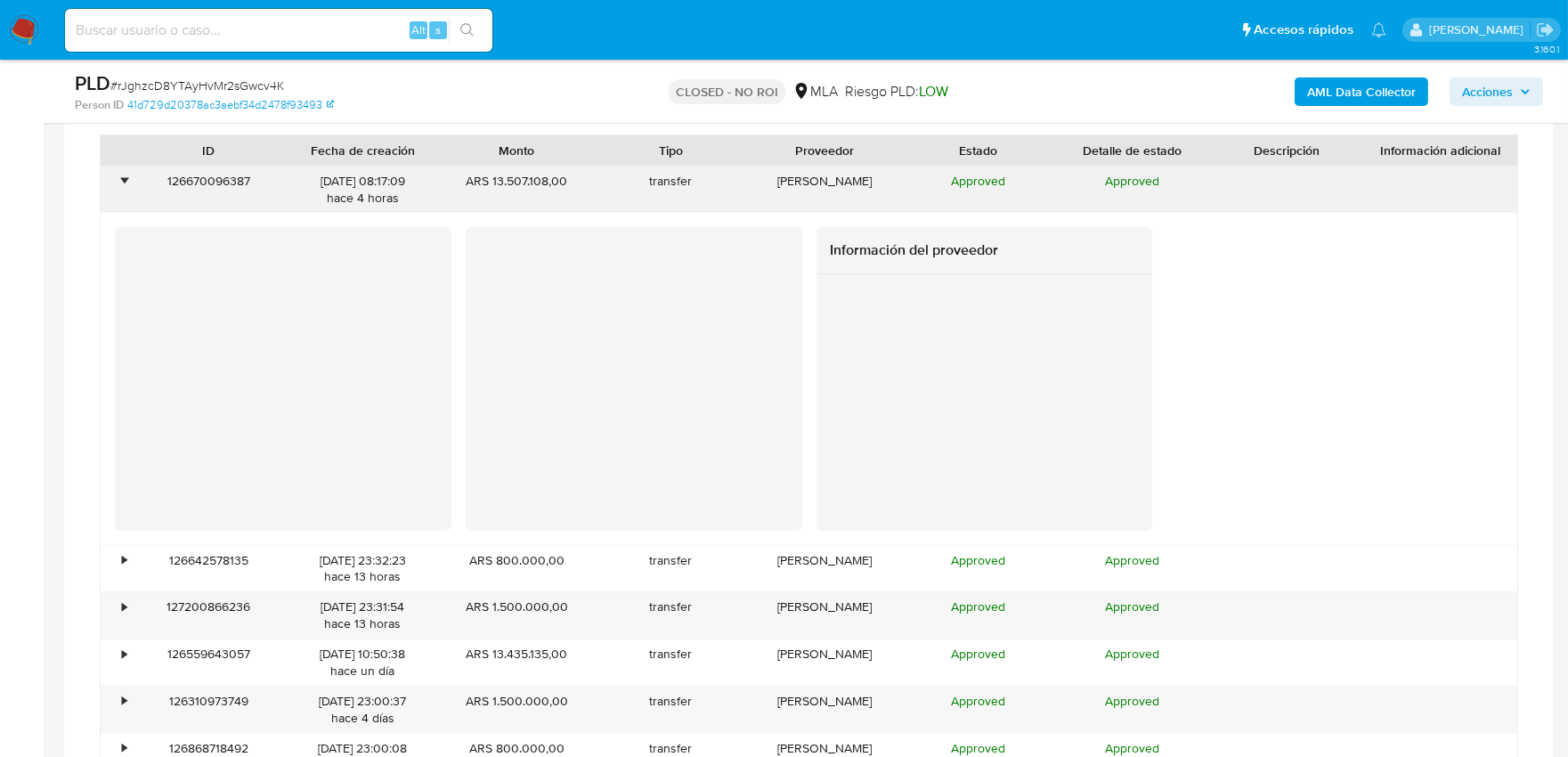
click at [130, 184] on div "•" at bounding box center [116, 190] width 31 height 47
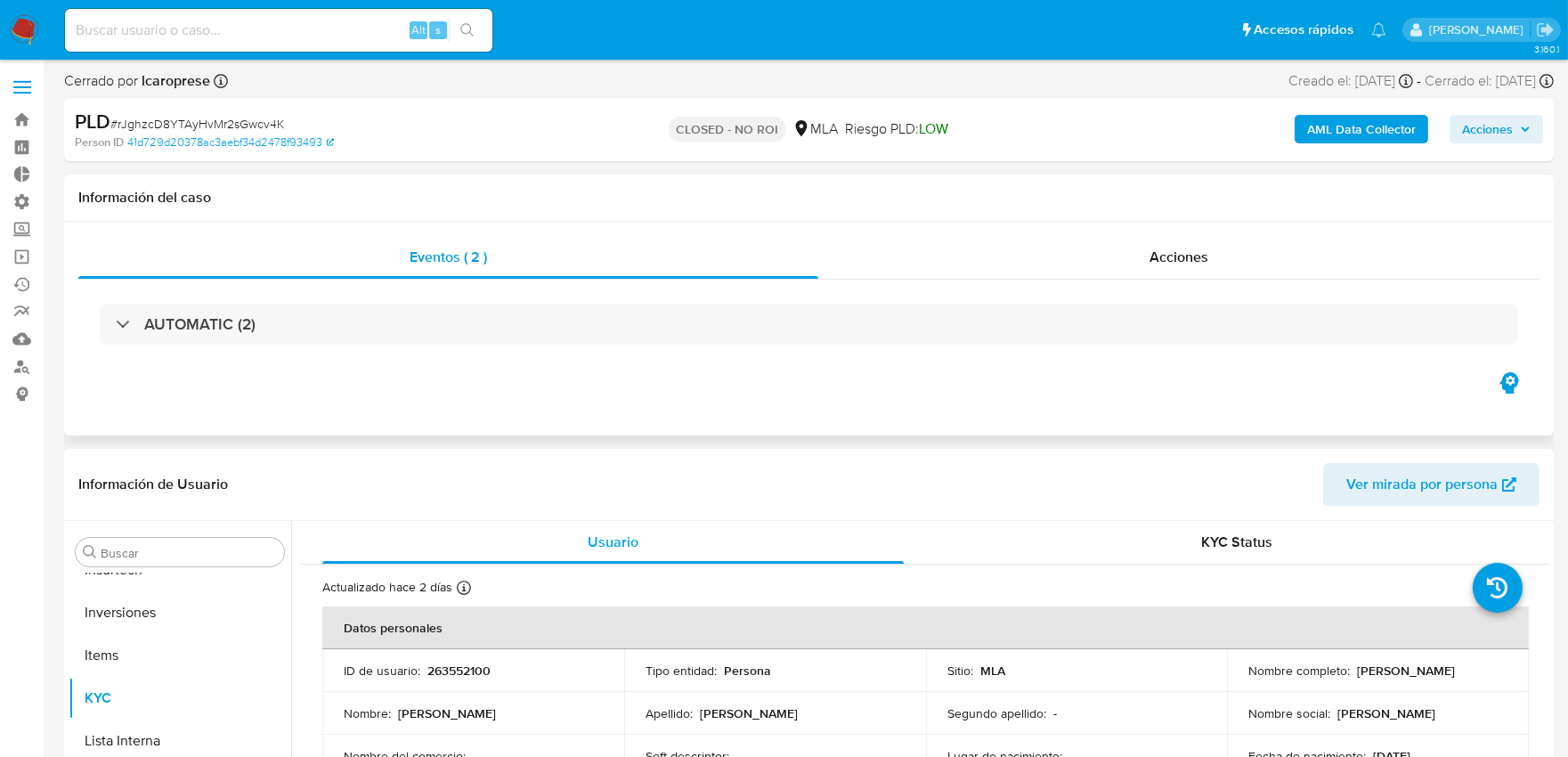
scroll to position [0, 0]
click at [18, 201] on label "Administración" at bounding box center [105, 202] width 211 height 28
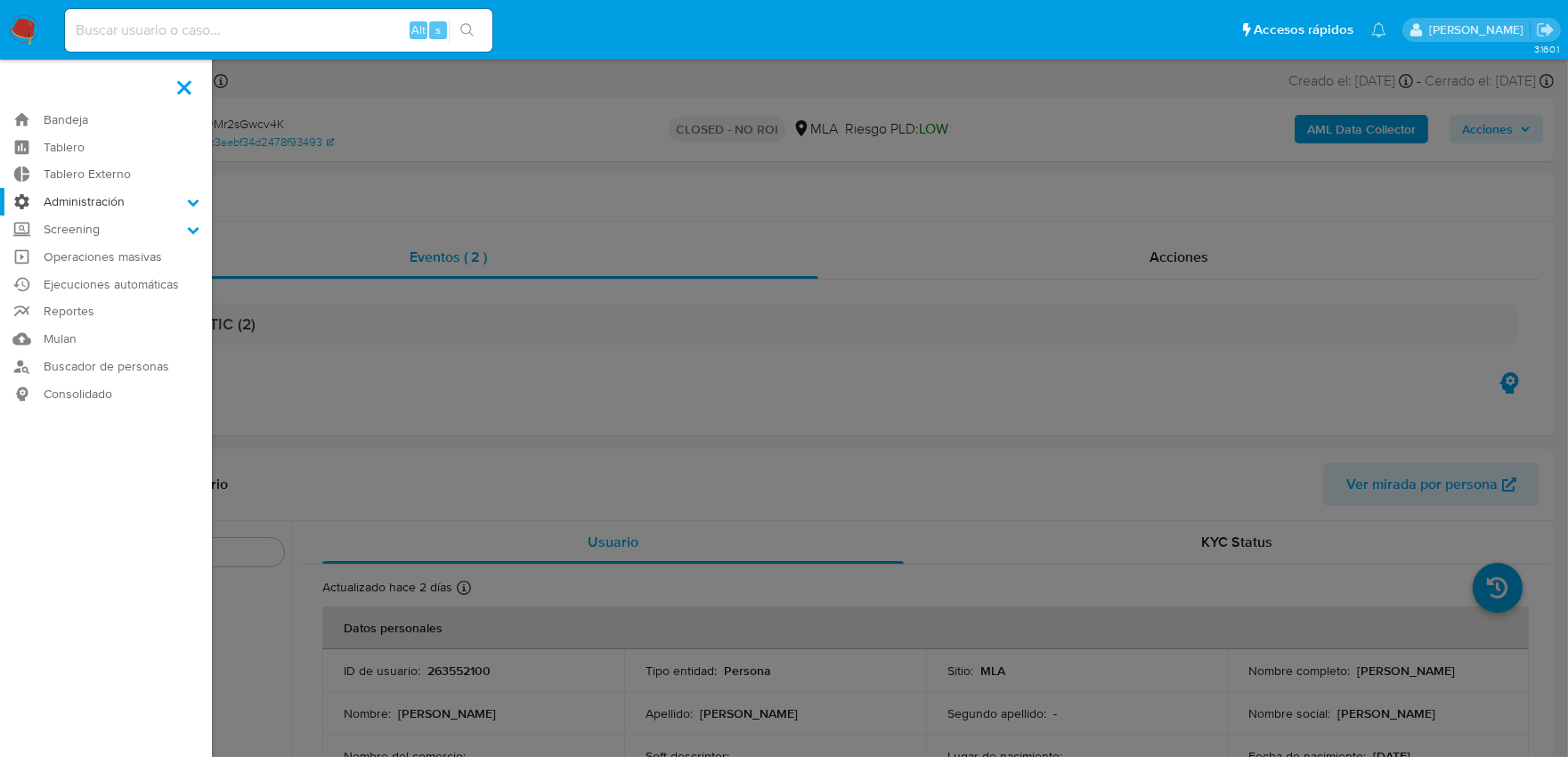
click at [0, 0] on input "Administración" at bounding box center [0, 0] width 0 height 0
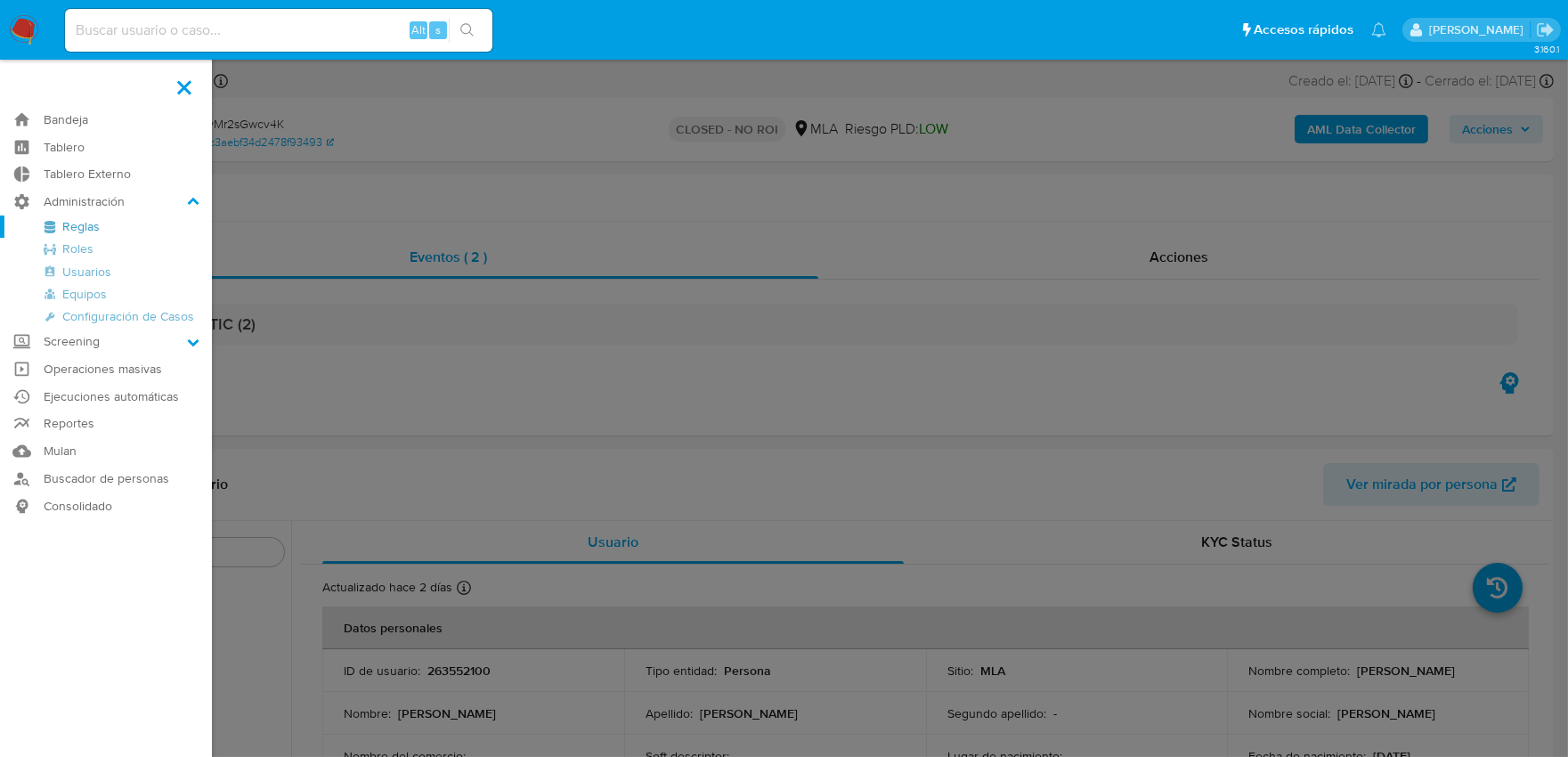
click at [119, 230] on link "Reglas" at bounding box center [105, 227] width 211 height 22
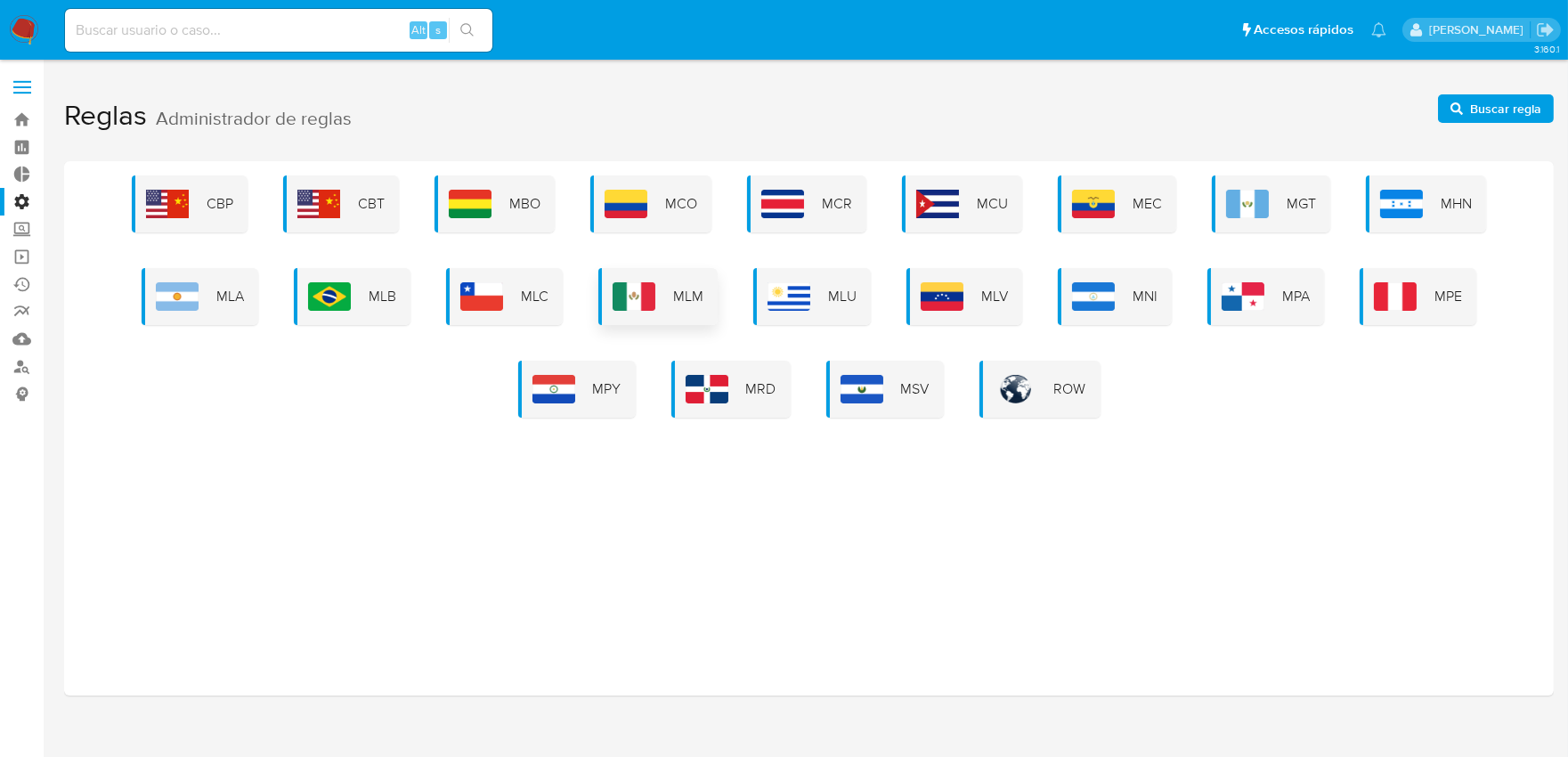
click at [641, 308] on img at bounding box center [634, 296] width 43 height 29
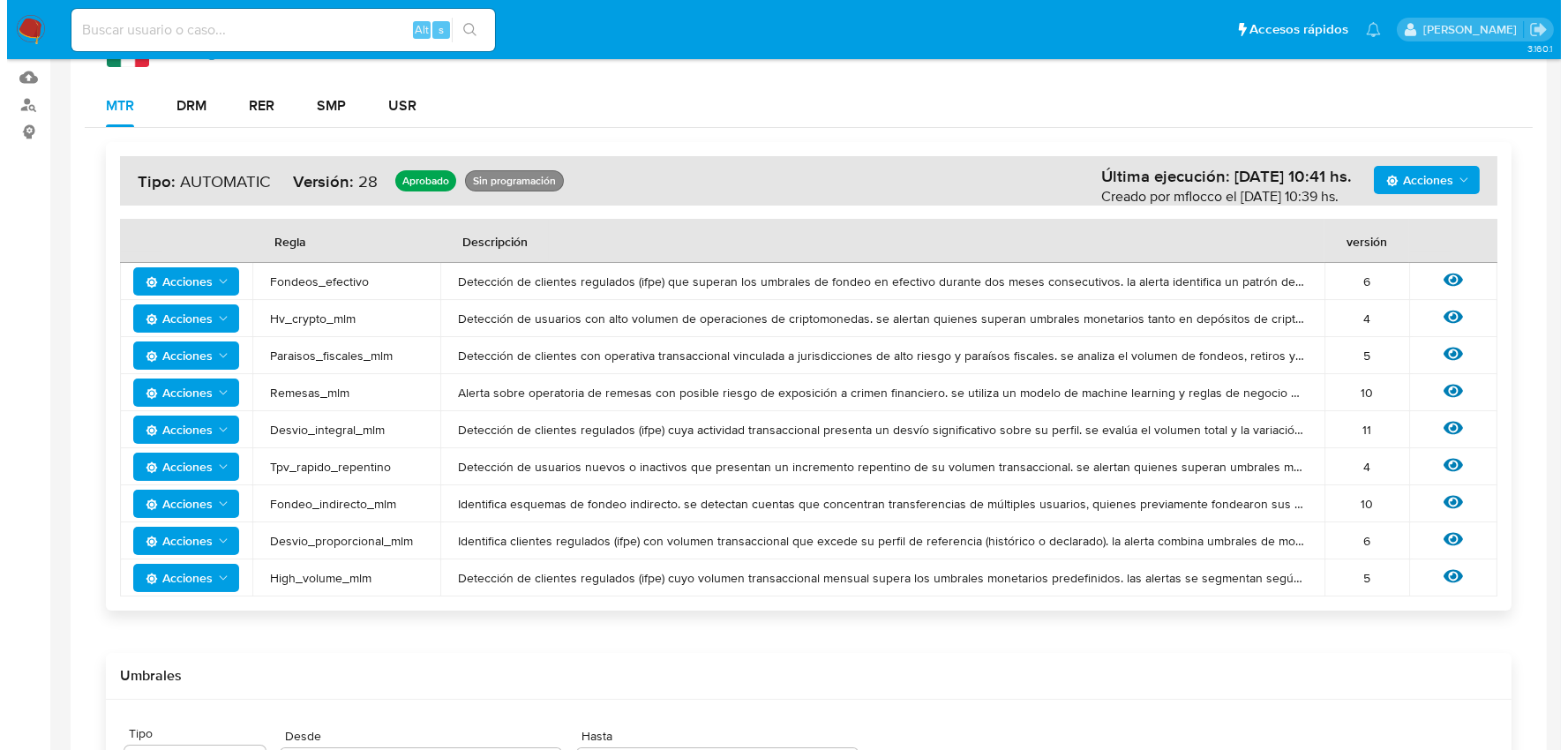
scroll to position [294, 0]
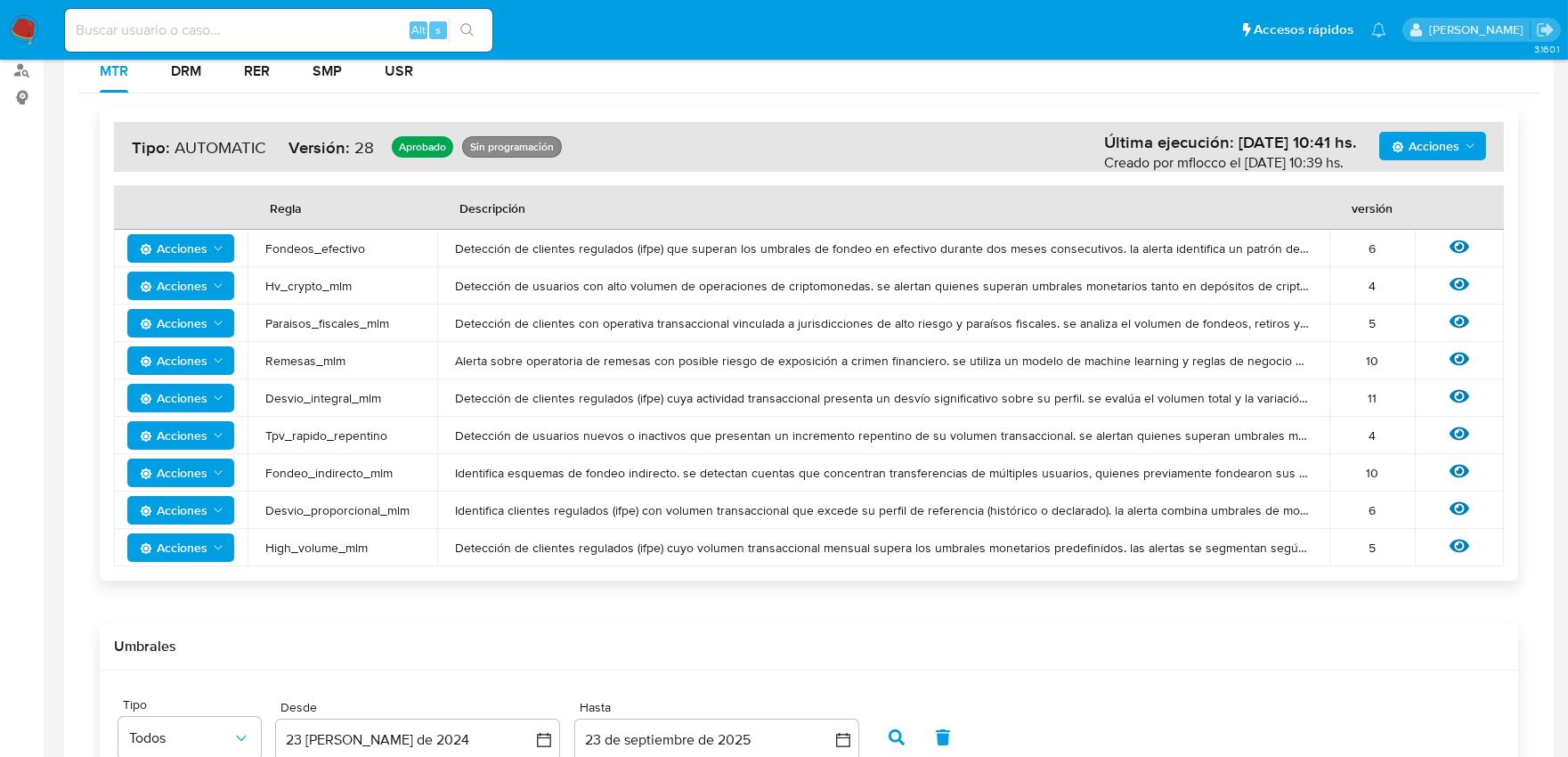
click at [207, 352] on span "Acciones" at bounding box center [173, 361] width 68 height 29
click at [188, 405] on button "Ver historico" at bounding box center [180, 406] width 160 height 43
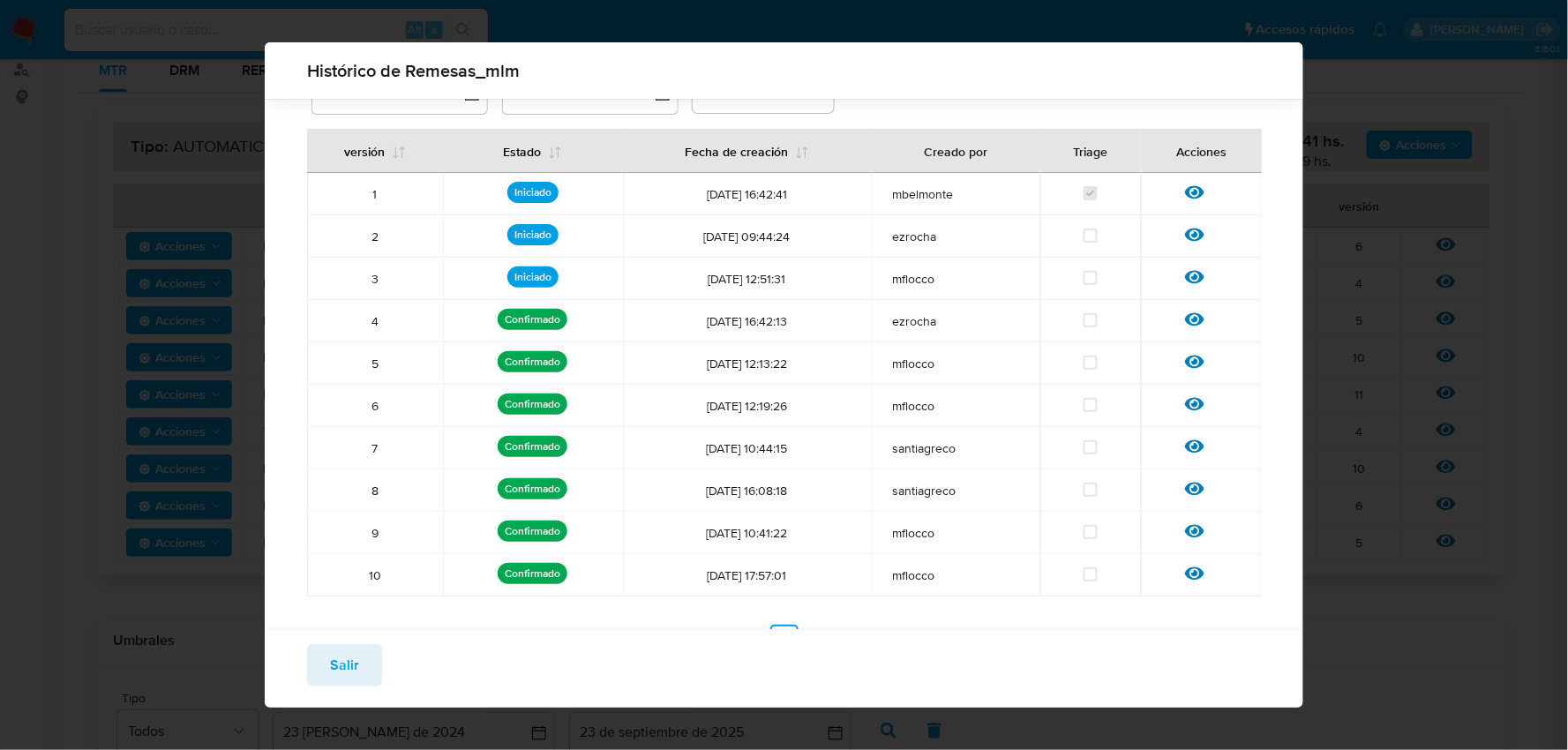
scroll to position [109, 0]
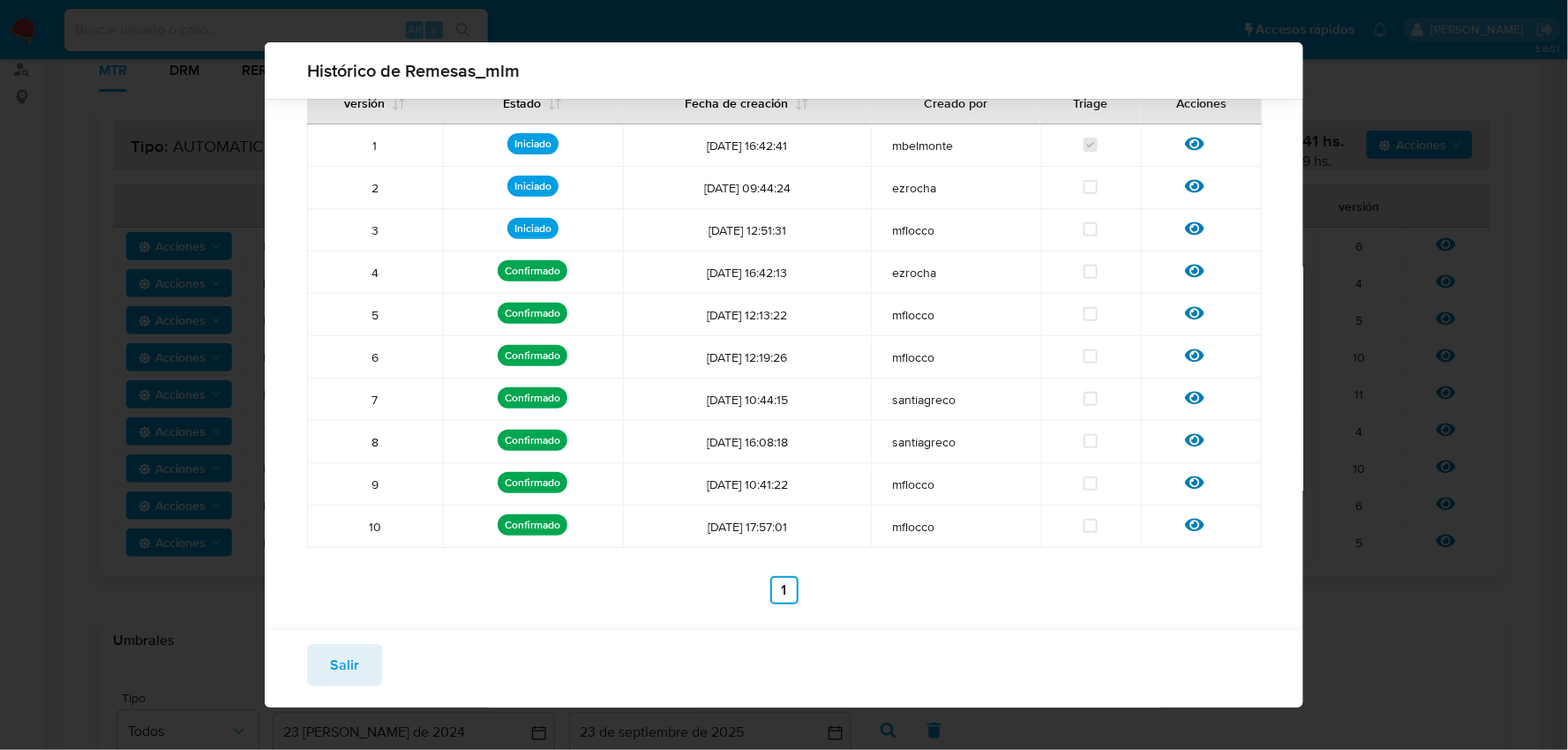
click at [1363, 664] on div "Histórico de Remesas_mlm Desde Hasta Estado Todos versión Estado Fecha de creac…" at bounding box center [784, 375] width 1568 height 750
click at [337, 664] on span "Salir" at bounding box center [344, 666] width 30 height 39
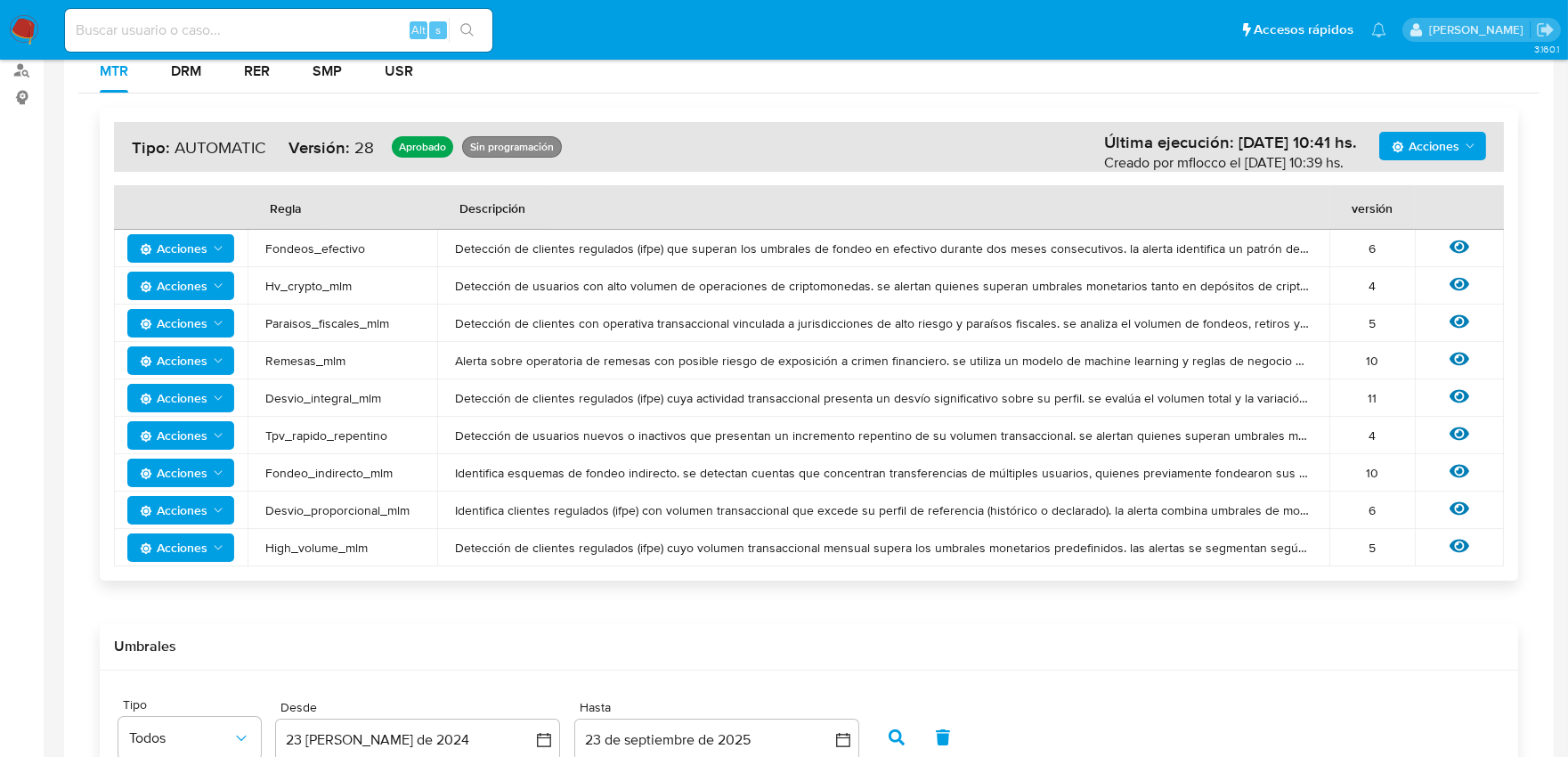
click at [224, 361] on icon "Acciones" at bounding box center [218, 360] width 14 height 14
click at [201, 361] on span "Acciones" at bounding box center [173, 361] width 68 height 29
click at [1467, 359] on icon at bounding box center [1459, 359] width 20 height 13
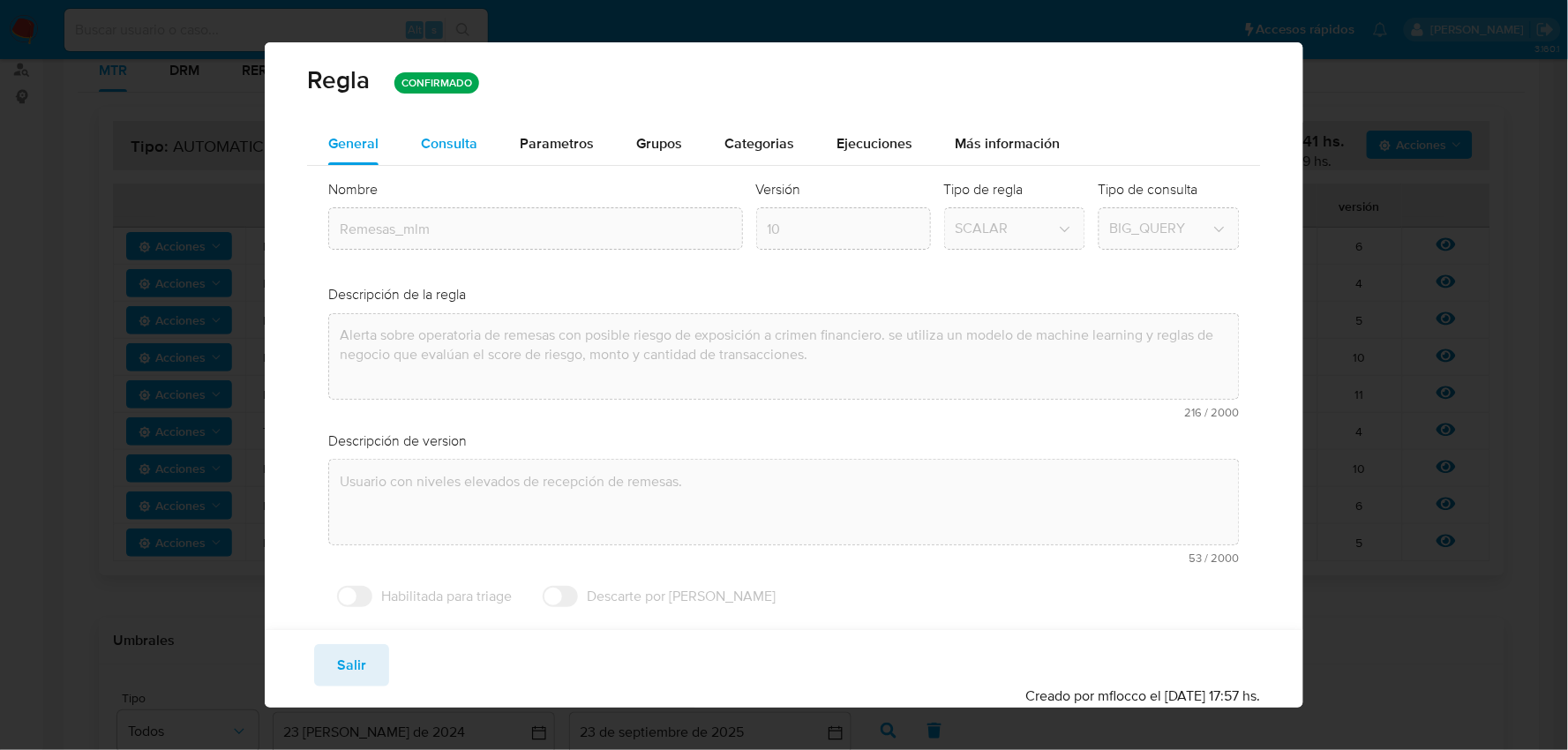
click at [452, 128] on div "Consulta" at bounding box center [449, 144] width 56 height 42
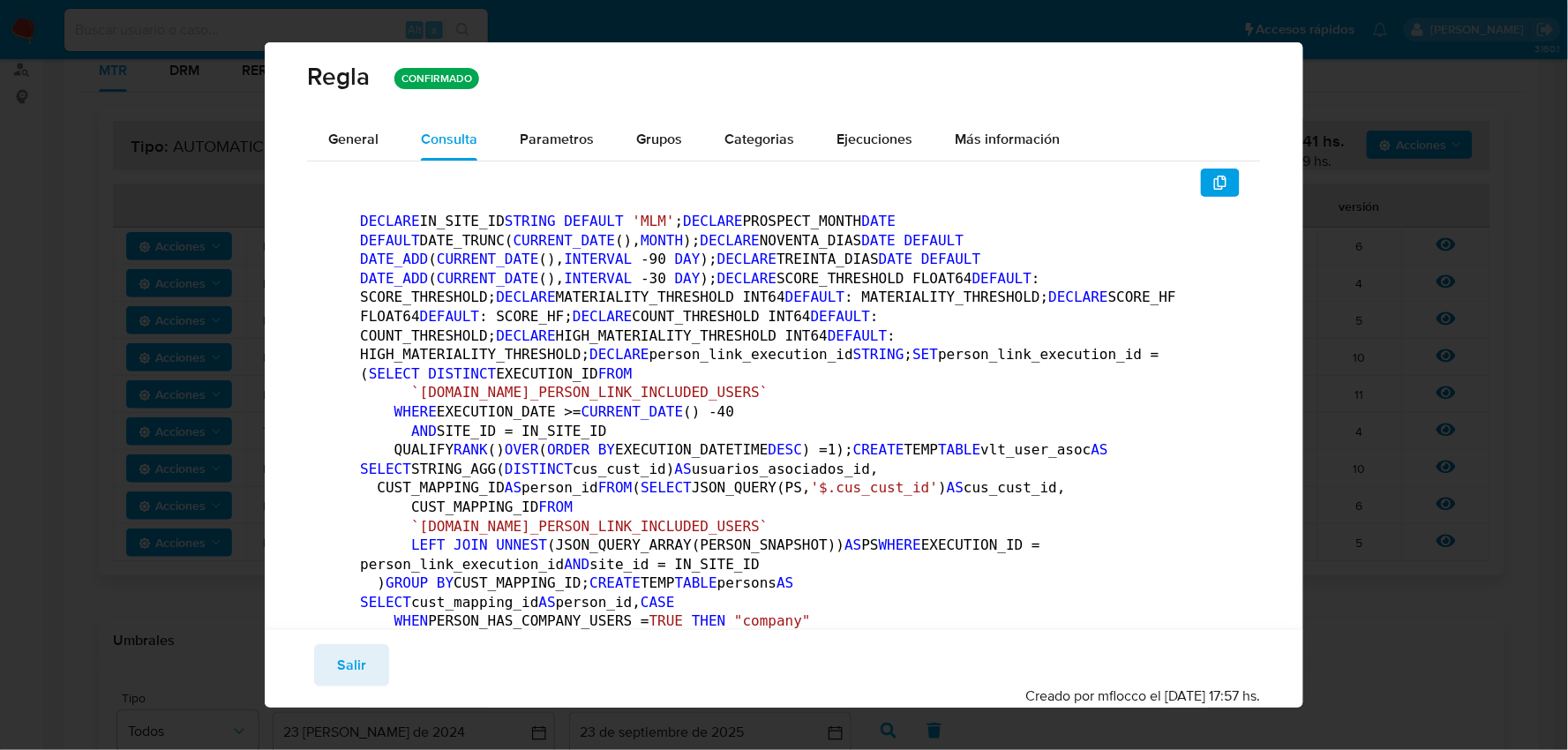
scroll to position [0, 0]
